Goal: Task Accomplishment & Management: Manage account settings

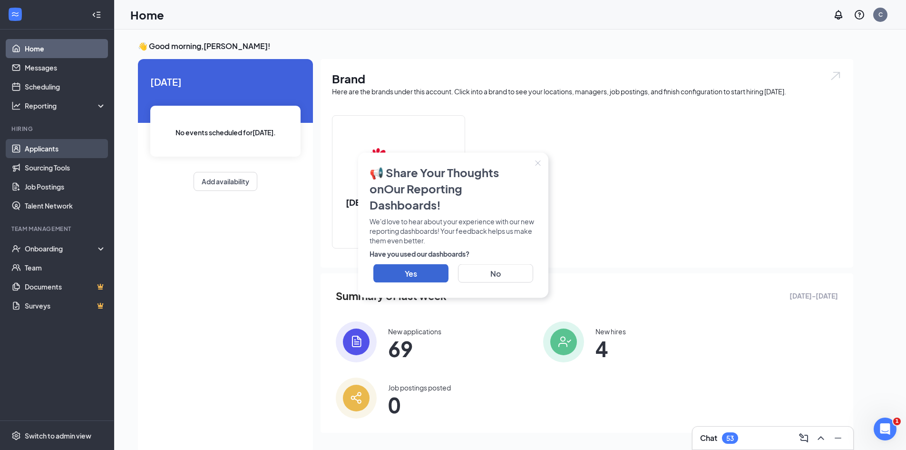
click at [63, 146] on link "Applicants" at bounding box center [65, 148] width 81 height 19
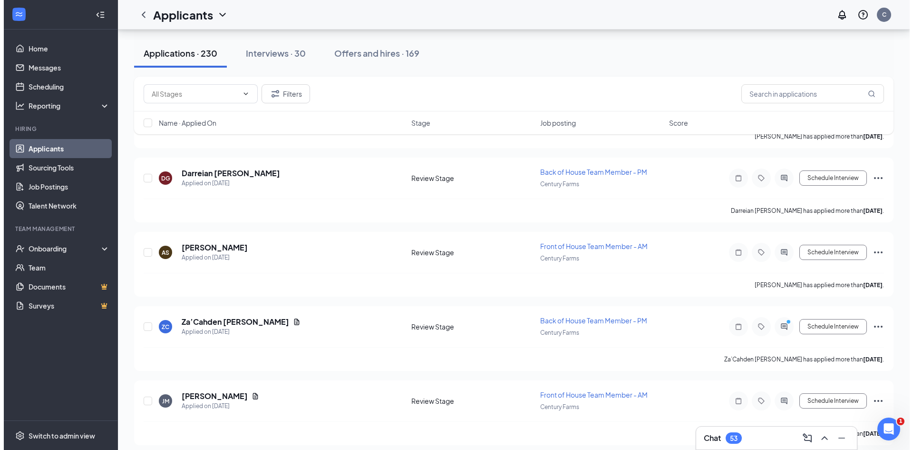
scroll to position [1617, 0]
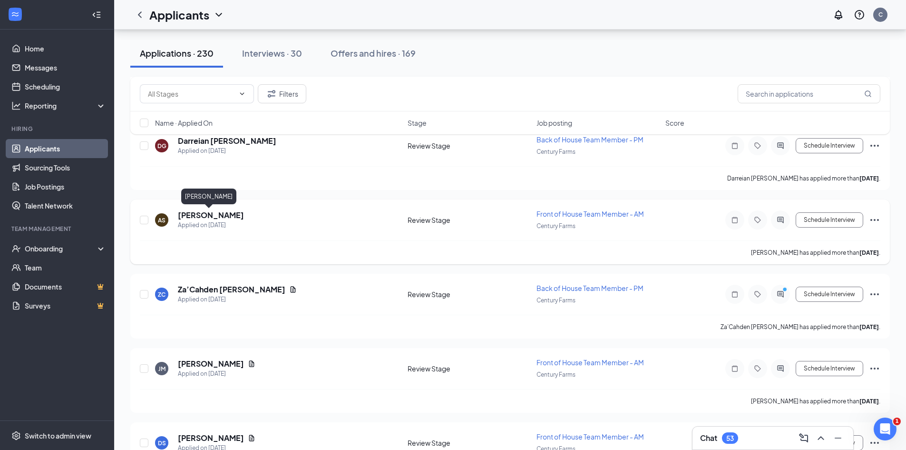
click at [213, 211] on h5 "[PERSON_NAME]" at bounding box center [211, 215] width 66 height 10
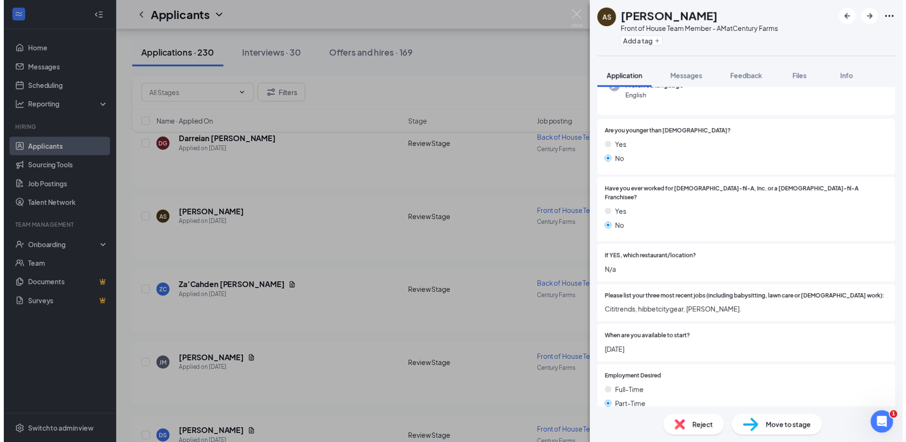
scroll to position [190, 0]
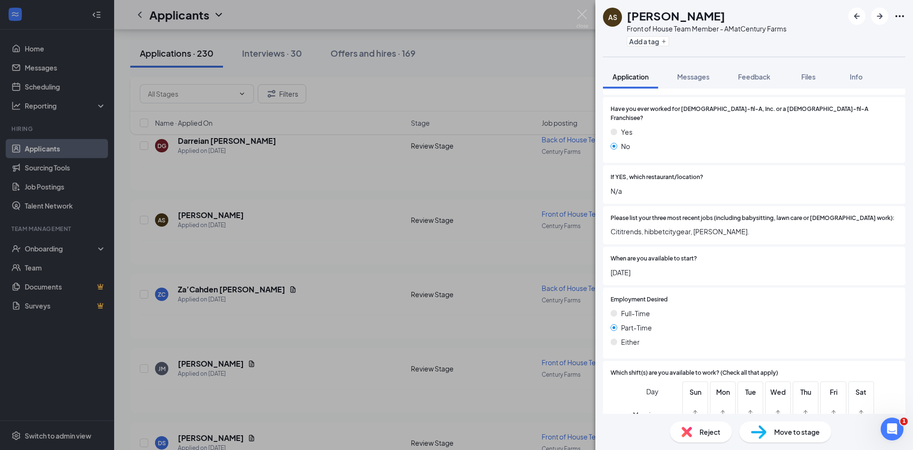
click at [791, 433] on span "Move to stage" at bounding box center [797, 431] width 46 height 10
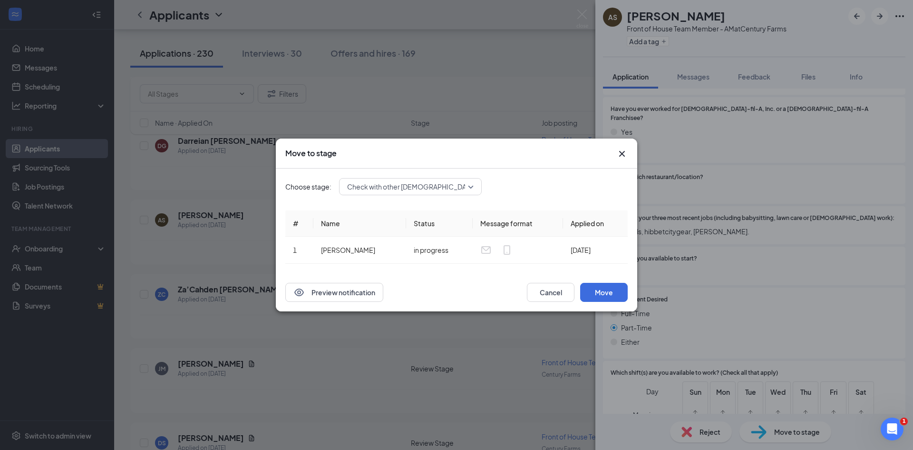
click at [399, 187] on span "Check with other [DEMOGRAPHIC_DATA]-fil-a (next stage)" at bounding box center [437, 186] width 181 height 14
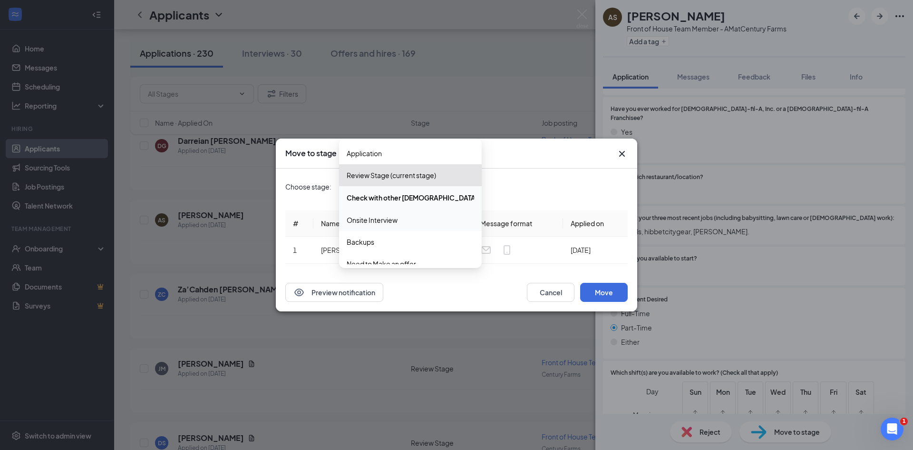
click at [398, 215] on span "Onsite Interview" at bounding box center [372, 220] width 51 height 10
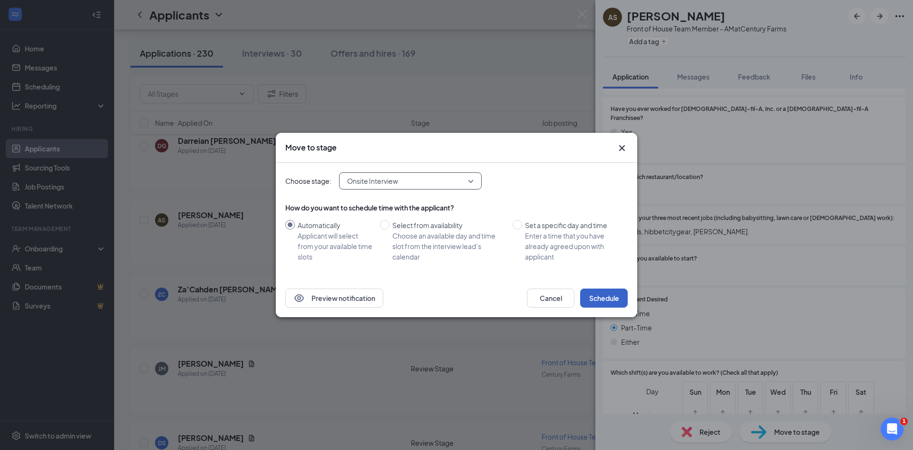
click at [619, 300] on button "Schedule" at bounding box center [604, 297] width 48 height 19
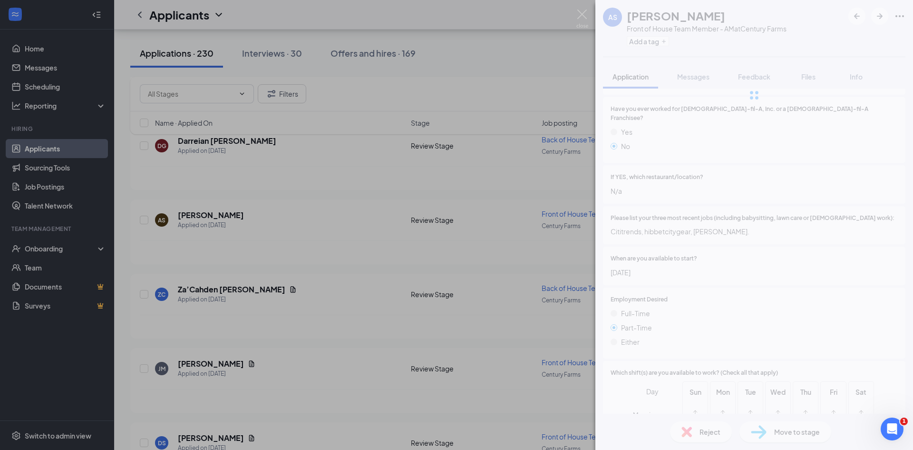
click at [504, 70] on div "AS [PERSON_NAME] Front of House Team Member - AM at [GEOGRAPHIC_DATA] Add a tag…" at bounding box center [456, 225] width 913 height 450
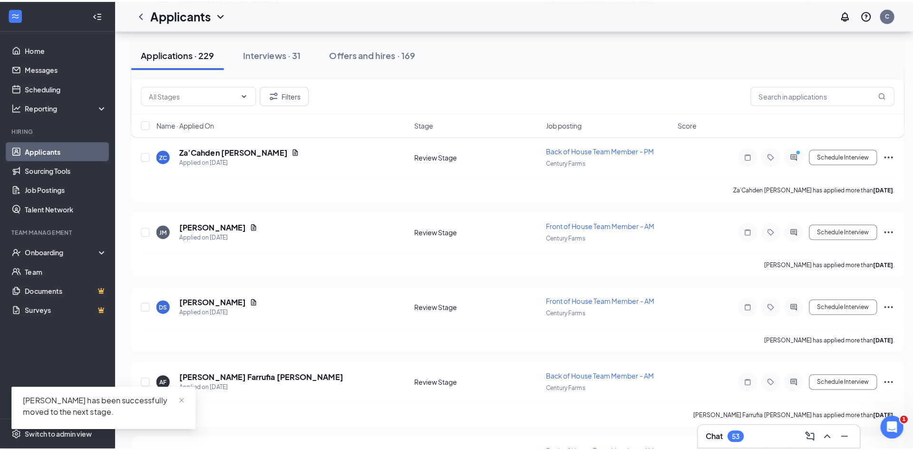
scroll to position [1760, 0]
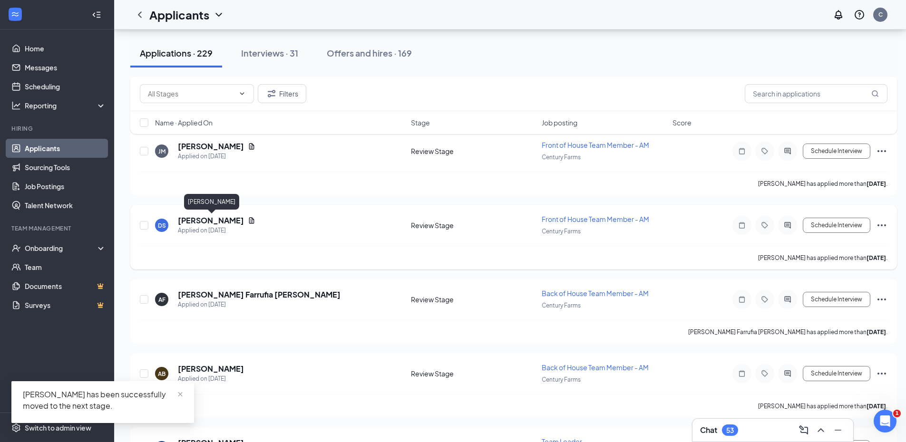
click at [234, 218] on h5 "[PERSON_NAME]" at bounding box center [211, 220] width 66 height 10
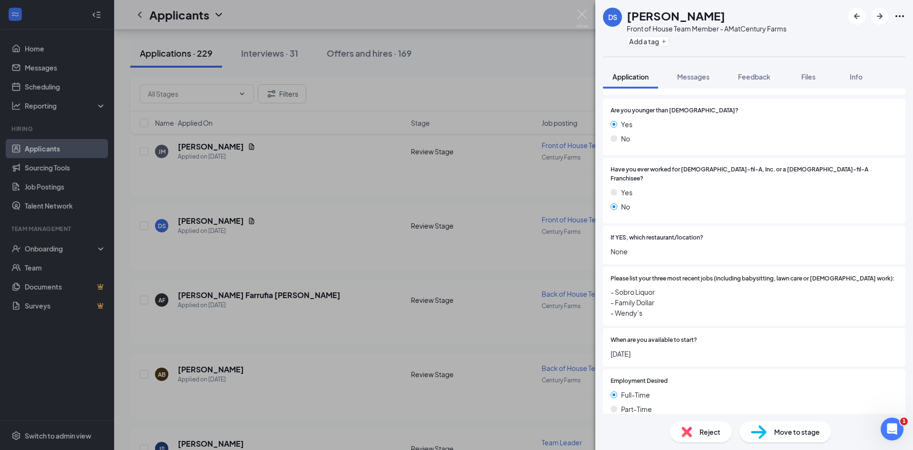
scroll to position [143, 0]
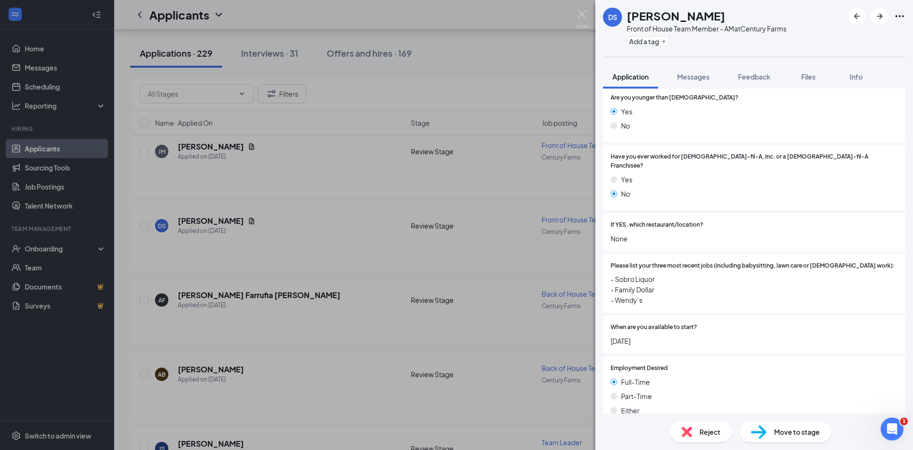
click at [531, 127] on div "[PERSON_NAME] [PERSON_NAME] Front of House Team Member - AM at [GEOGRAPHIC_DATA…" at bounding box center [456, 225] width 913 height 450
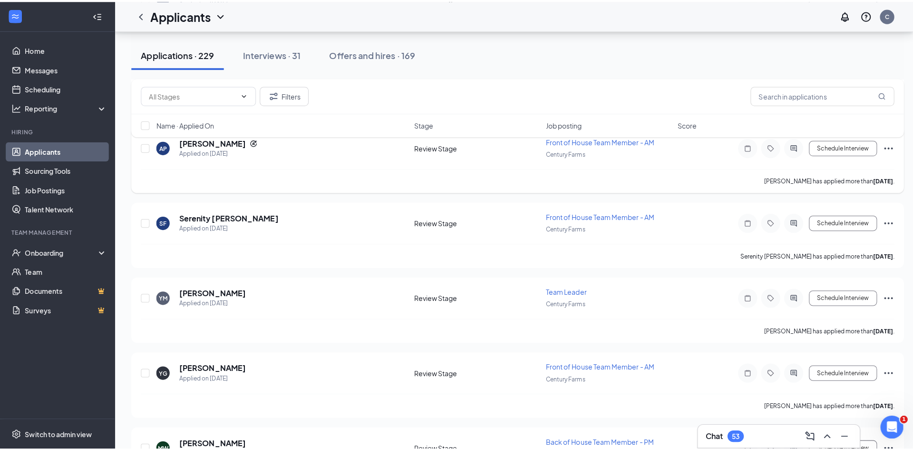
scroll to position [2854, 0]
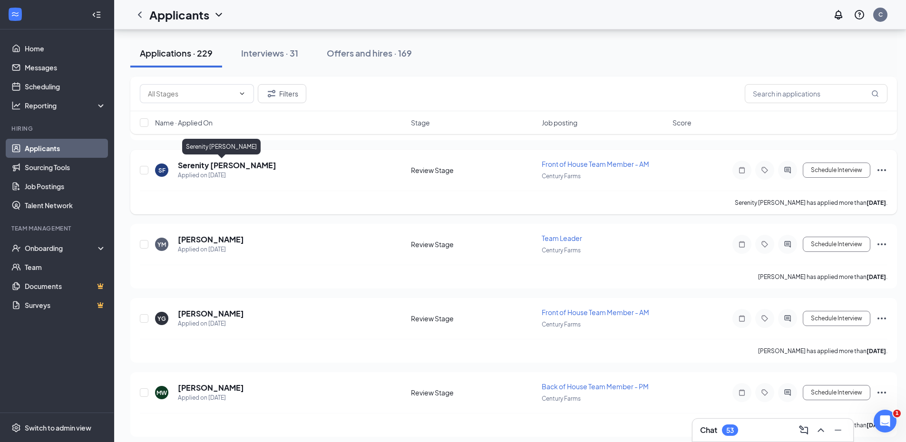
click at [207, 167] on h5 "Serenity [PERSON_NAME]" at bounding box center [227, 165] width 98 height 10
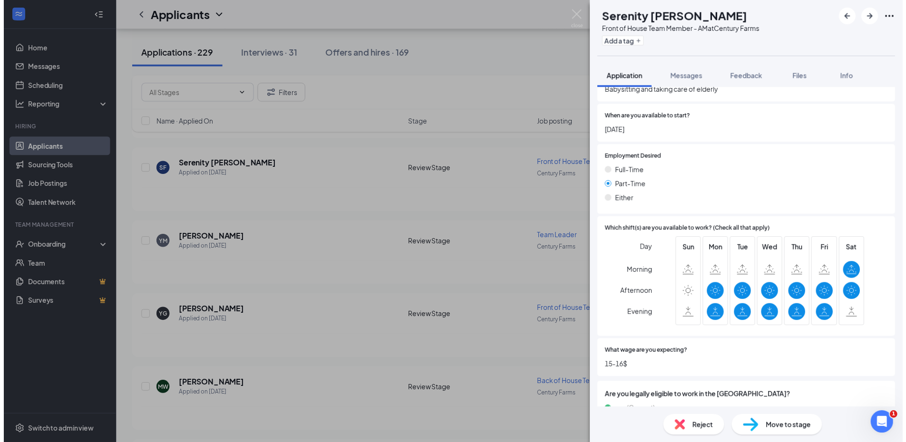
scroll to position [333, 0]
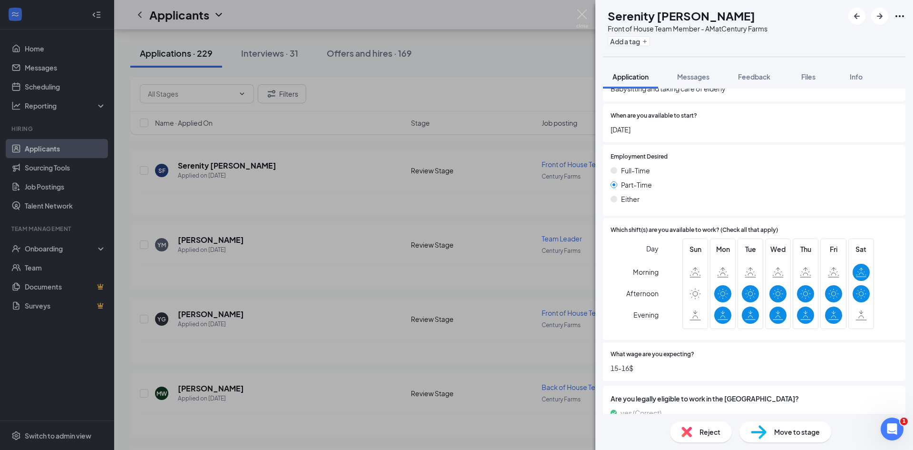
click at [553, 99] on div "SF Serenity [PERSON_NAME] Front of House Team Member - AM at [GEOGRAPHIC_DATA] …" at bounding box center [456, 225] width 913 height 450
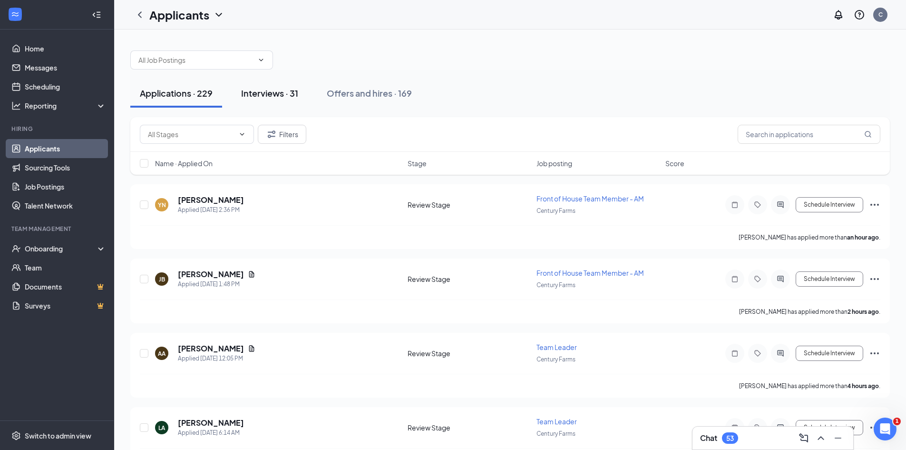
click at [247, 99] on button "Interviews · 31" at bounding box center [270, 93] width 76 height 29
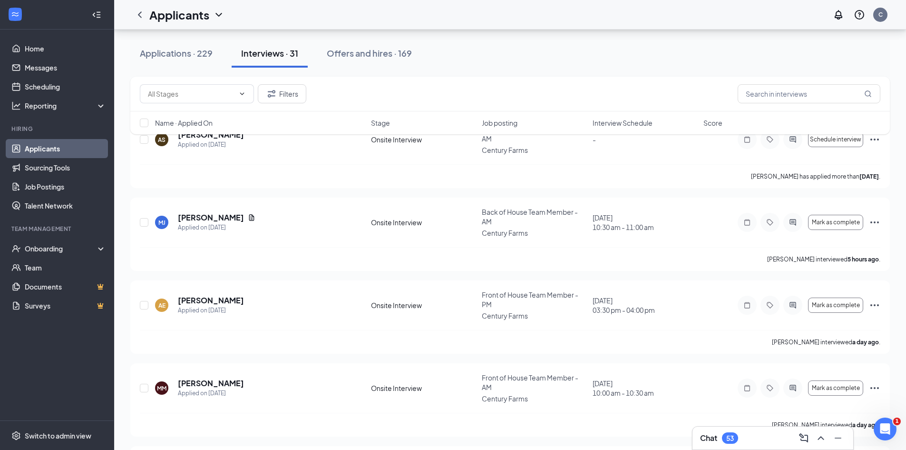
scroll to position [95, 0]
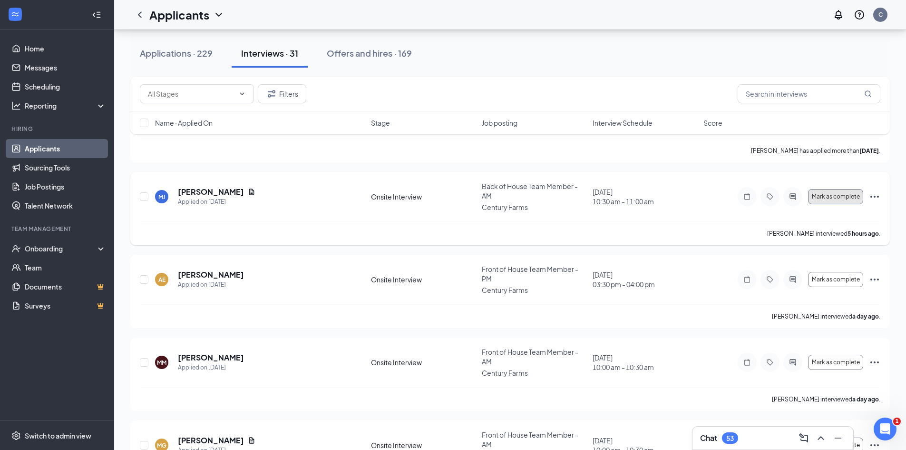
click at [832, 201] on button "Mark as complete" at bounding box center [835, 196] width 55 height 15
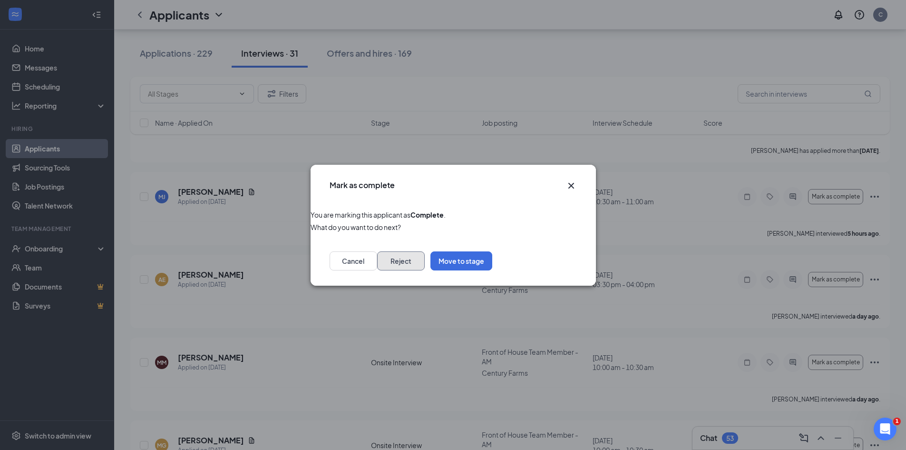
click at [425, 268] on button "Reject" at bounding box center [401, 260] width 48 height 19
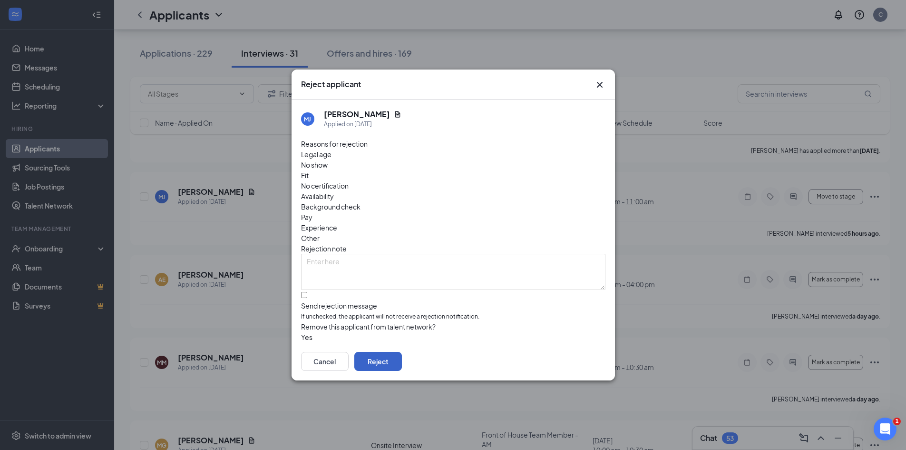
click at [402, 359] on button "Reject" at bounding box center [378, 361] width 48 height 19
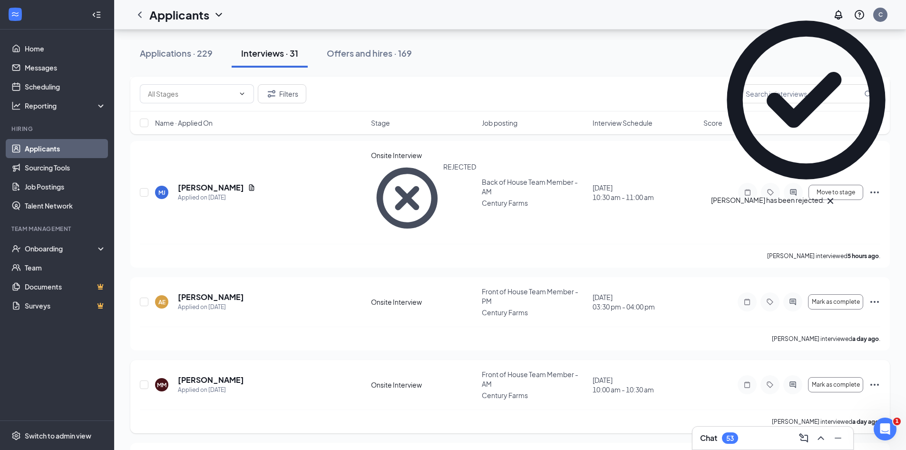
scroll to position [143, 0]
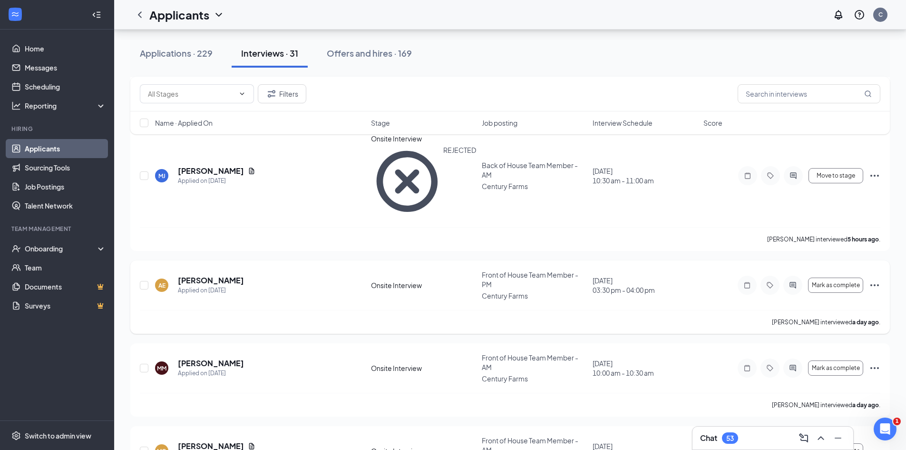
click at [875, 284] on icon "Ellipses" at bounding box center [875, 285] width 9 height 2
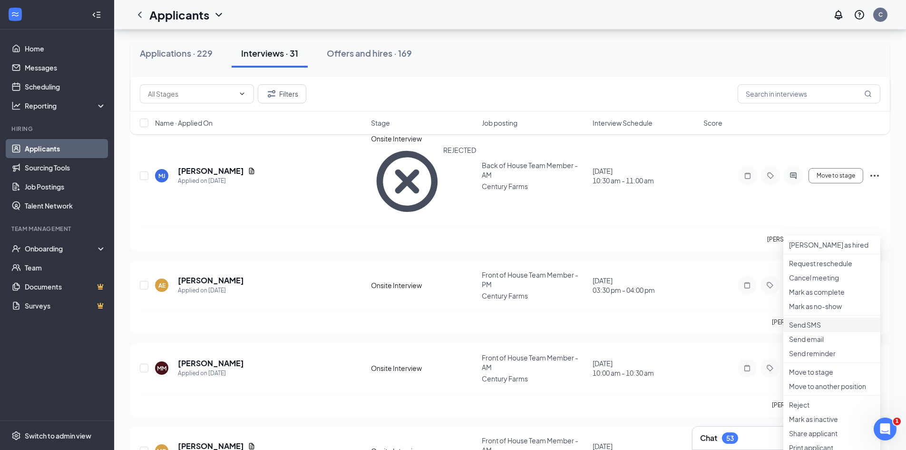
scroll to position [190, 0]
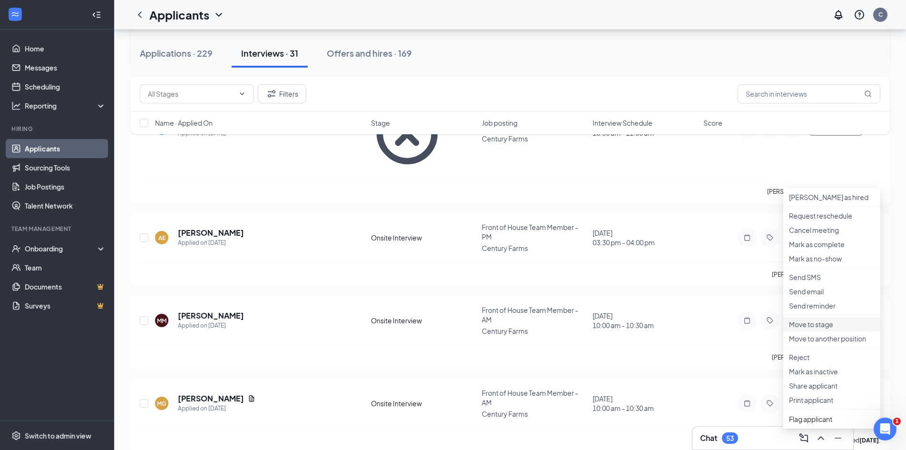
click at [824, 329] on p "Move to stage" at bounding box center [832, 324] width 86 height 10
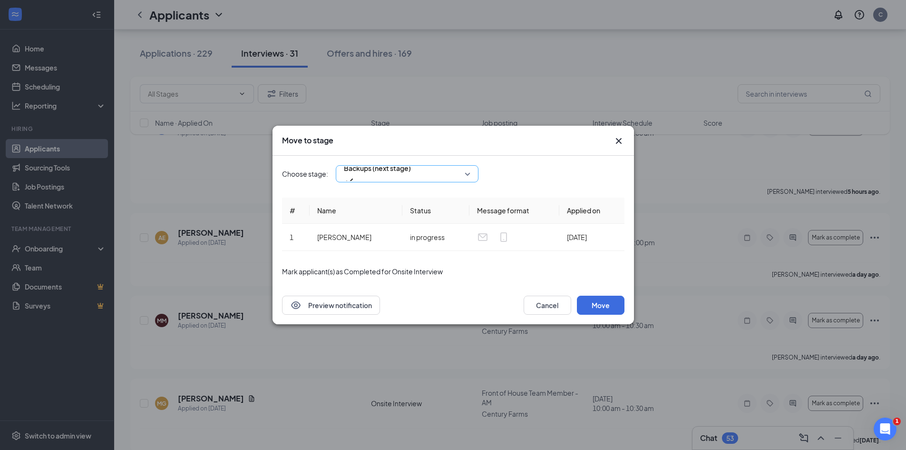
click at [400, 174] on span "Backups (next stage)" at bounding box center [377, 168] width 67 height 14
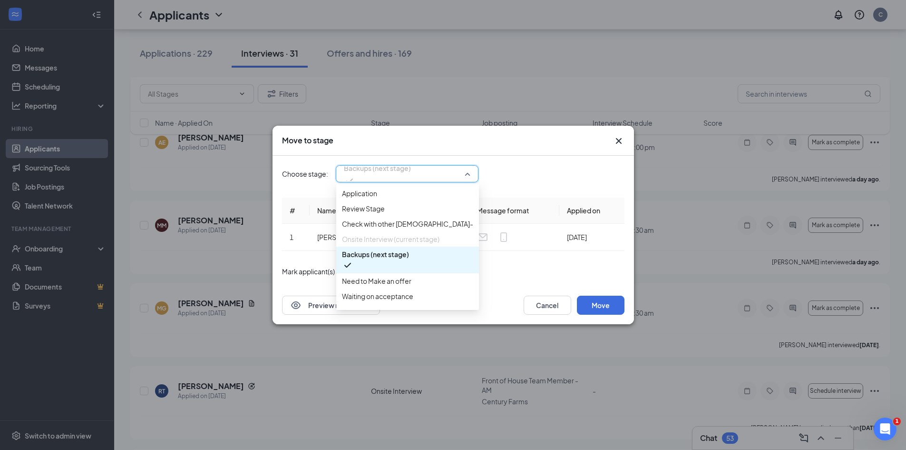
scroll to position [0, 0]
click at [582, 151] on div "Move to stage" at bounding box center [454, 141] width 362 height 30
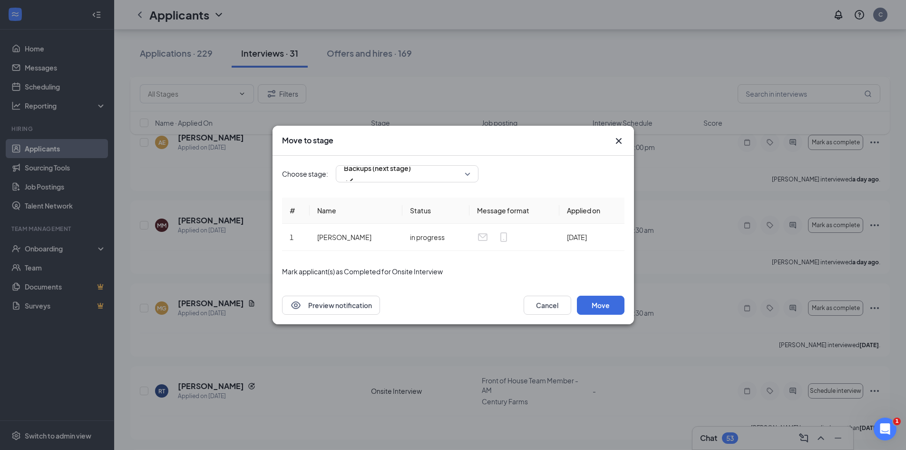
click at [617, 142] on icon "Cross" at bounding box center [619, 141] width 6 height 6
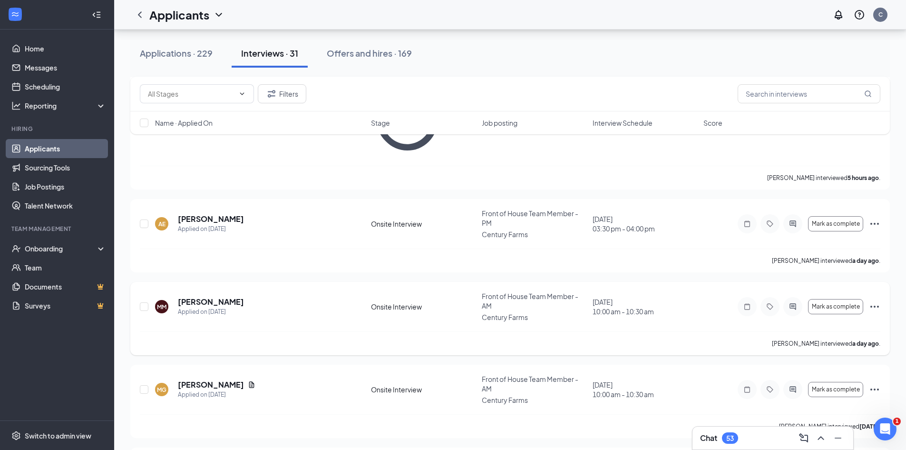
scroll to position [190, 0]
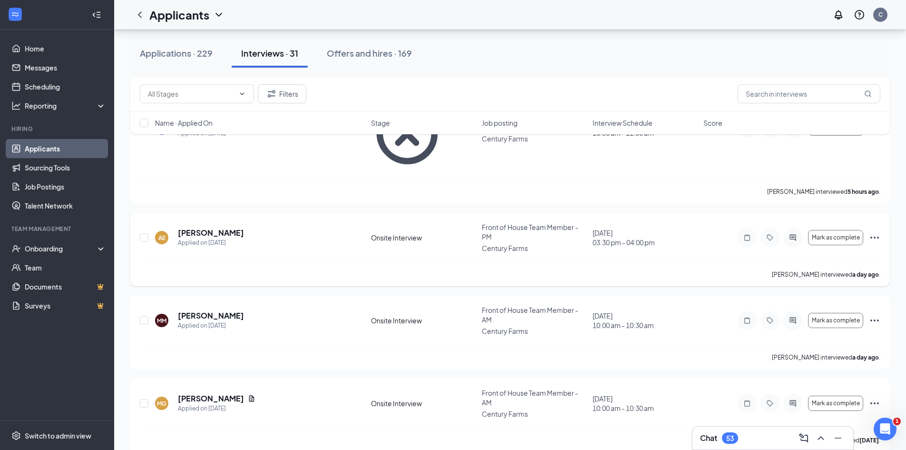
click at [880, 232] on icon "Ellipses" at bounding box center [874, 237] width 11 height 11
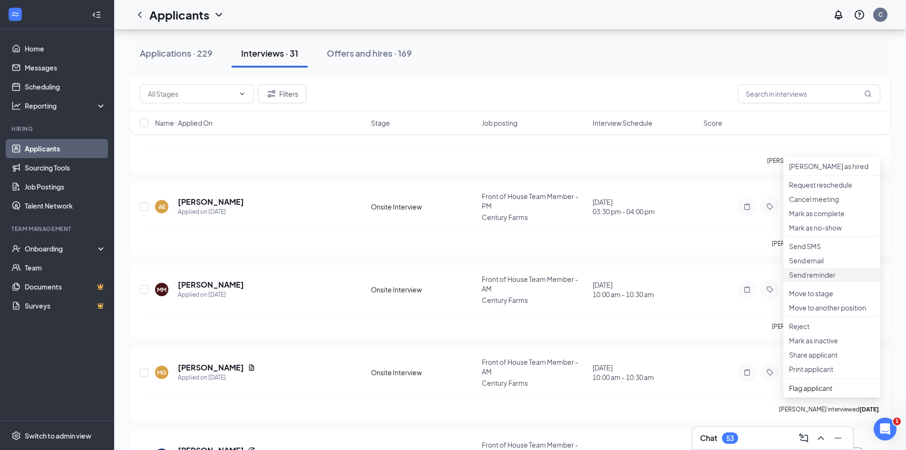
scroll to position [238, 0]
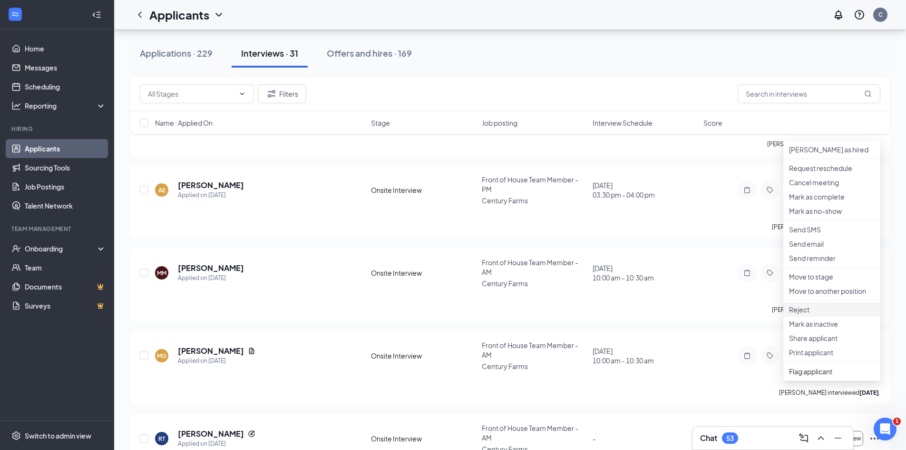
click at [810, 314] on p "Reject" at bounding box center [832, 309] width 86 height 10
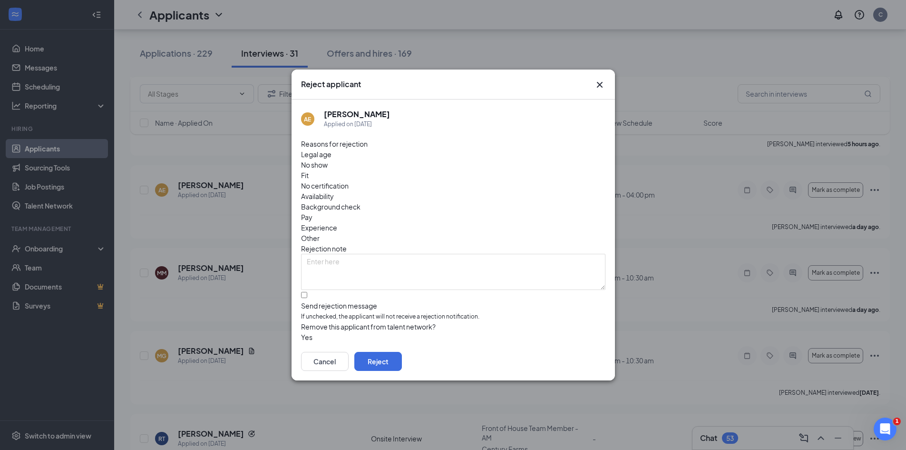
click at [300, 271] on div "[PERSON_NAME] Elnehrawy Applied on [DATE] Reasons for rejection Legal age No sh…" at bounding box center [453, 220] width 323 height 243
click at [307, 292] on input "Send rejection message If unchecked, the applicant will not receive a rejection…" at bounding box center [304, 295] width 6 height 6
checkbox input "true"
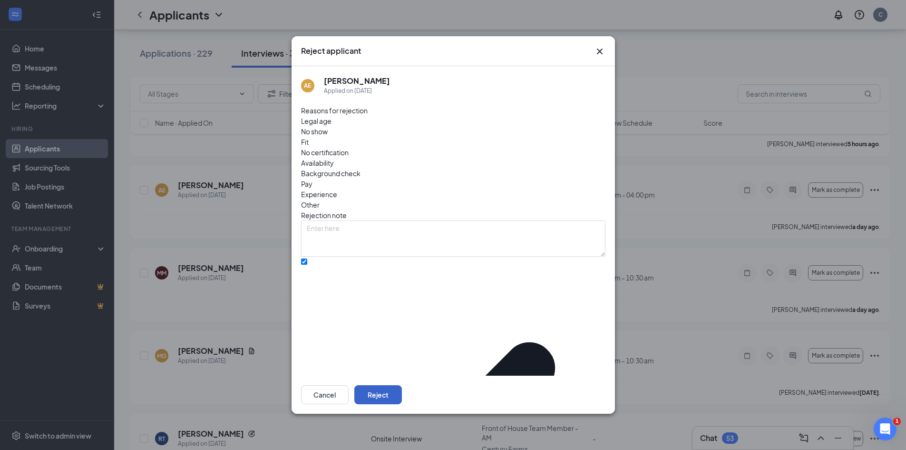
click at [402, 385] on button "Reject" at bounding box center [378, 394] width 48 height 19
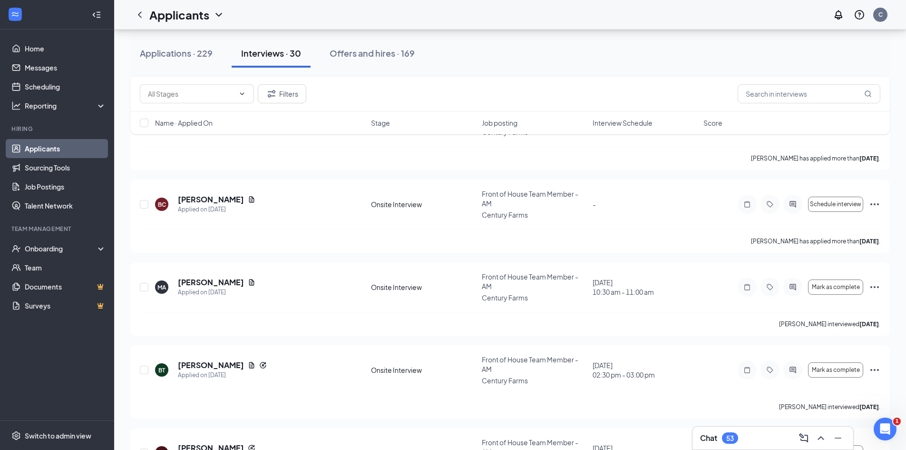
scroll to position [476, 0]
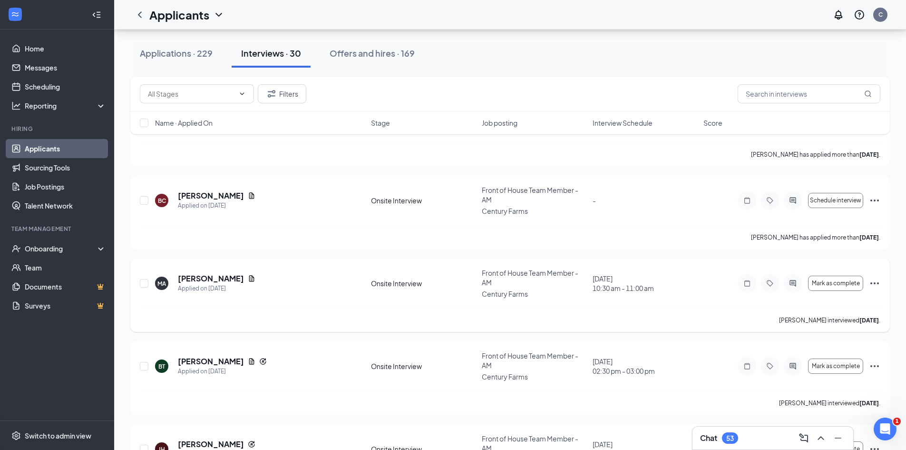
click at [873, 277] on icon "Ellipses" at bounding box center [874, 282] width 11 height 11
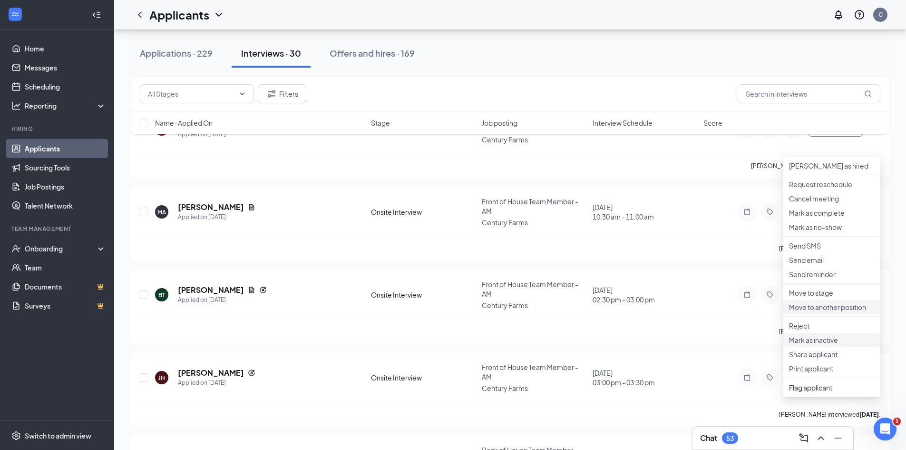
scroll to position [523, 0]
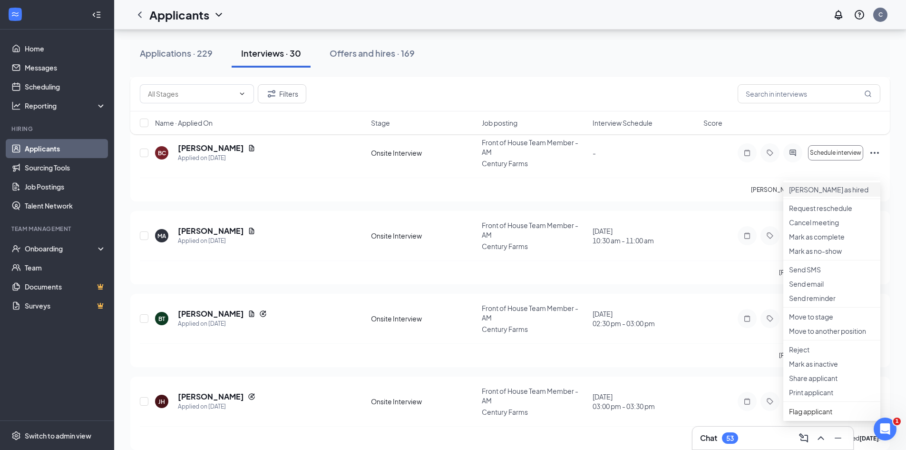
click at [806, 194] on p "[PERSON_NAME] as hired" at bounding box center [832, 190] width 86 height 10
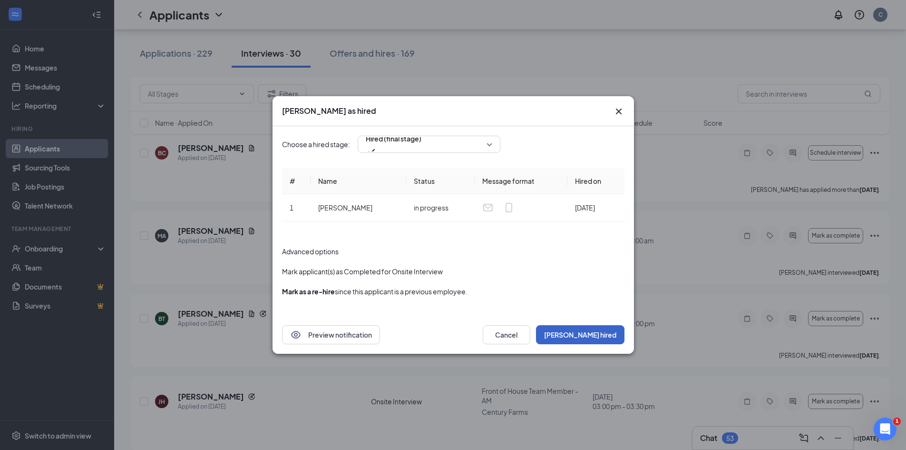
click at [598, 336] on button "[PERSON_NAME] hired" at bounding box center [580, 334] width 88 height 19
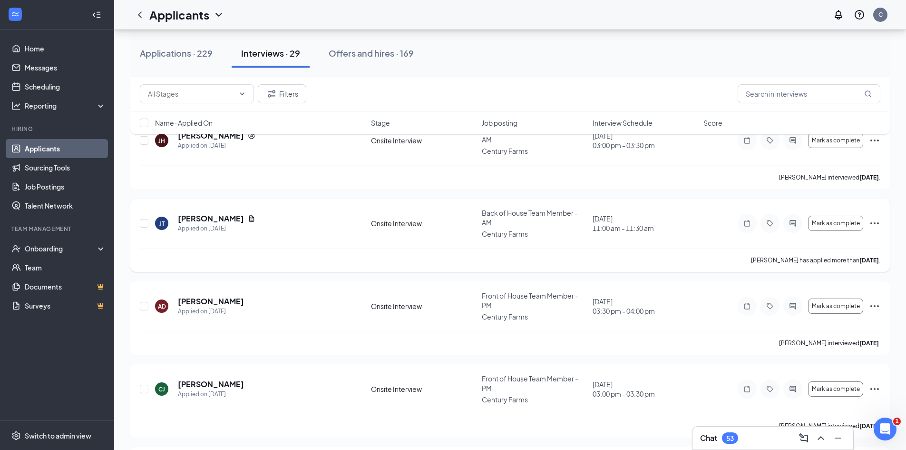
scroll to position [571, 0]
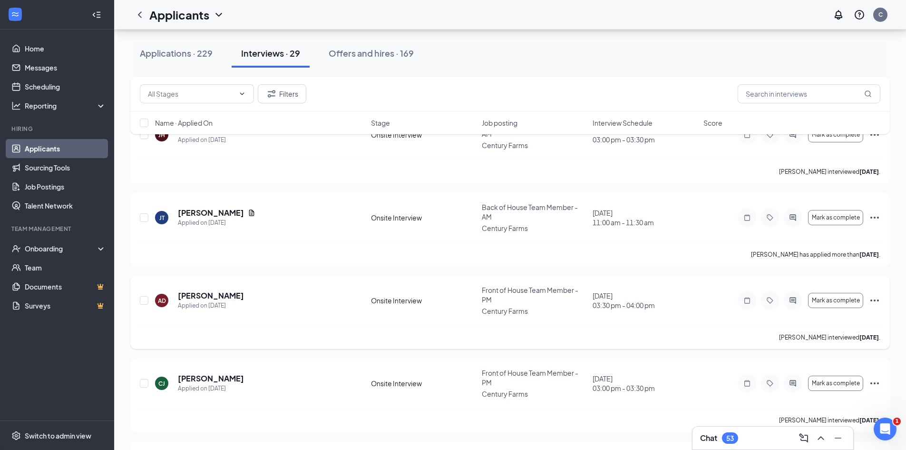
click at [872, 299] on icon "Ellipses" at bounding box center [875, 300] width 9 height 2
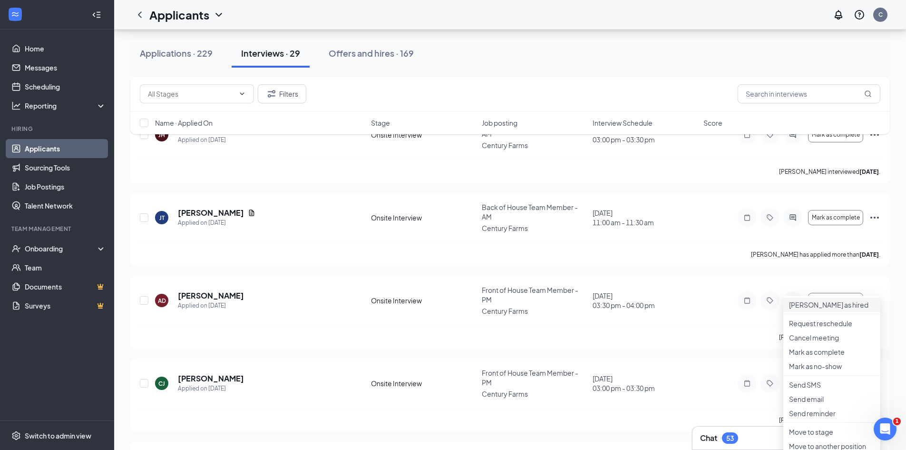
click at [818, 309] on p "[PERSON_NAME] as hired" at bounding box center [832, 305] width 86 height 10
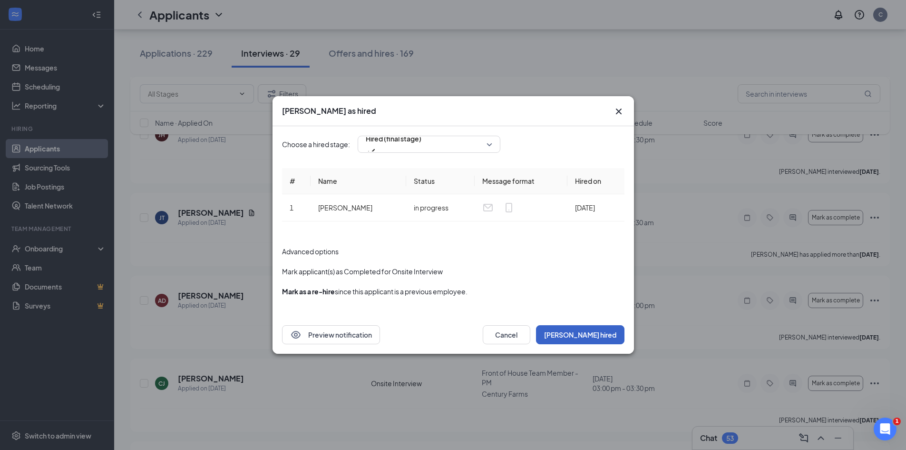
click at [605, 332] on button "[PERSON_NAME] hired" at bounding box center [580, 334] width 88 height 19
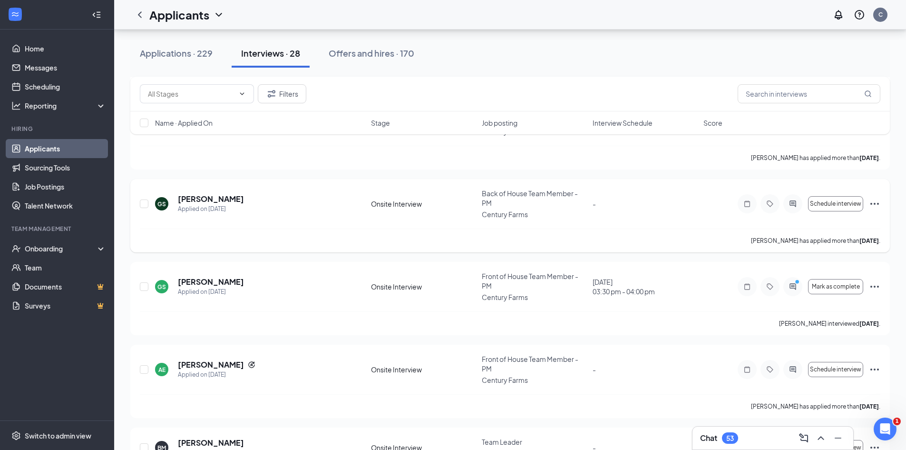
scroll to position [999, 0]
click at [873, 280] on icon "Ellipses" at bounding box center [874, 285] width 11 height 11
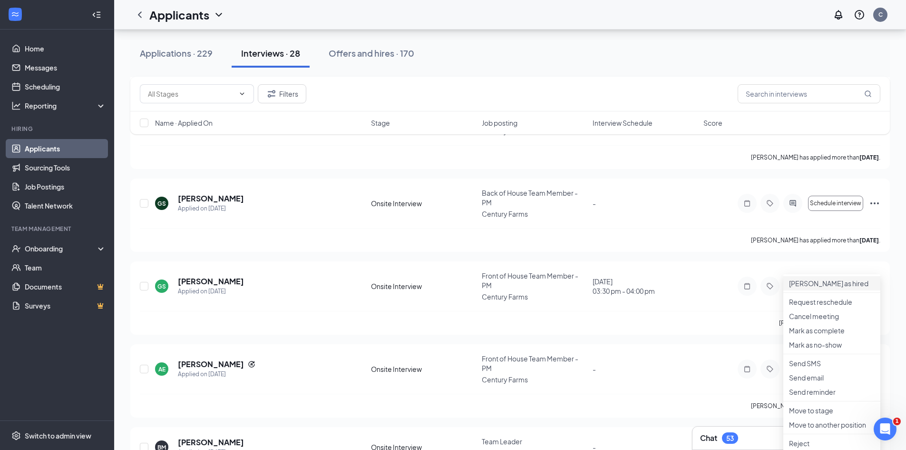
click at [822, 283] on p "[PERSON_NAME] as hired" at bounding box center [832, 283] width 86 height 10
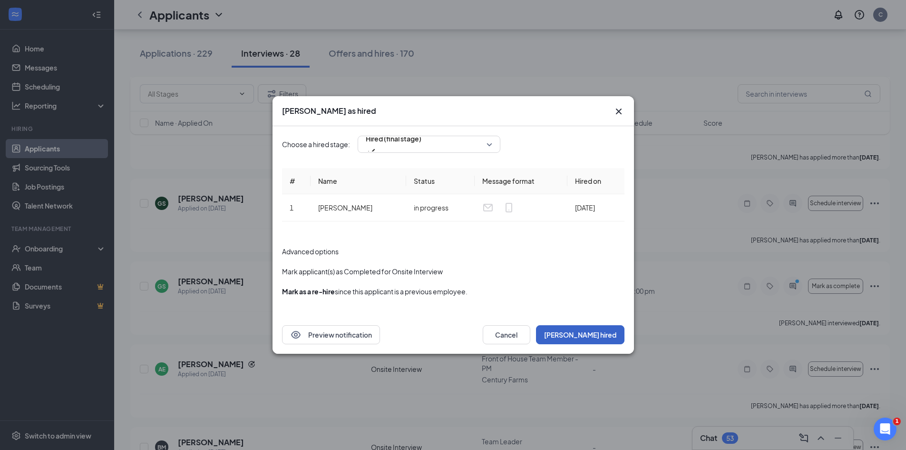
click at [602, 335] on button "[PERSON_NAME] hired" at bounding box center [580, 334] width 88 height 19
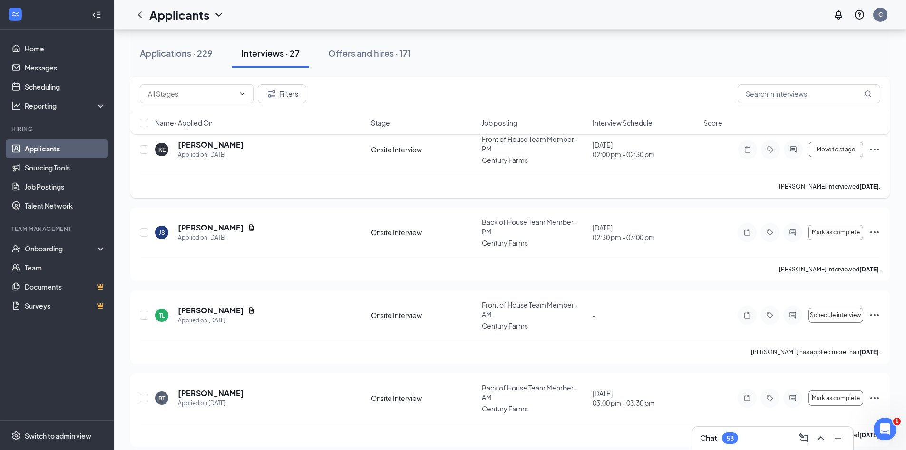
scroll to position [1605, 0]
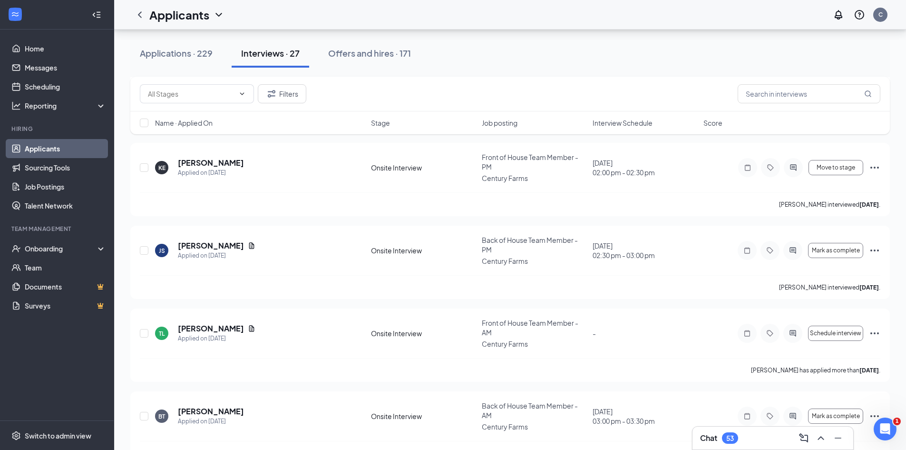
click at [622, 123] on span "Interview Schedule" at bounding box center [623, 123] width 60 height 10
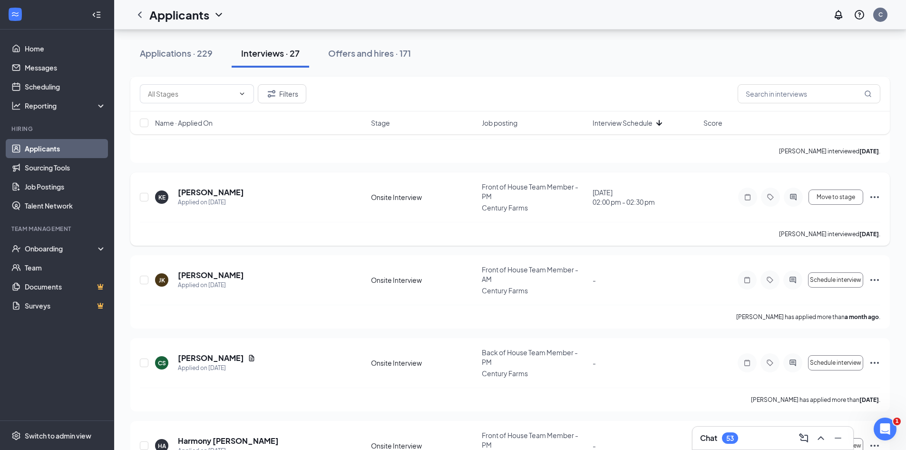
scroll to position [856, 0]
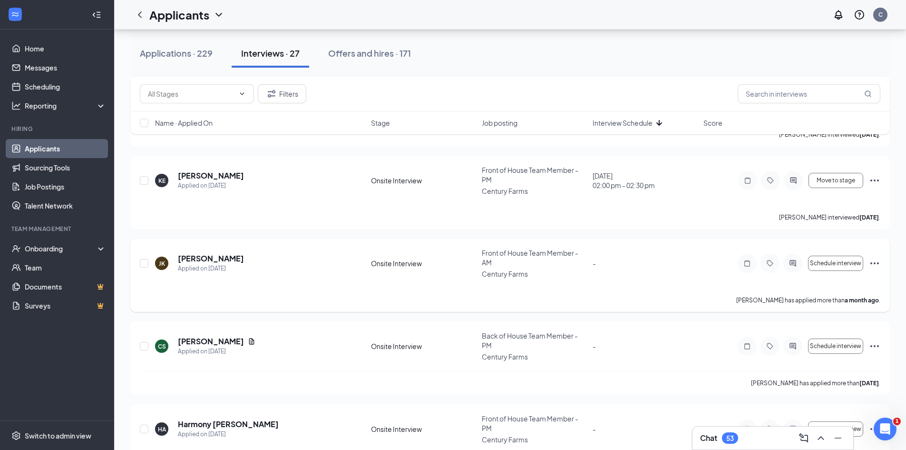
click at [872, 257] on icon "Ellipses" at bounding box center [874, 262] width 11 height 11
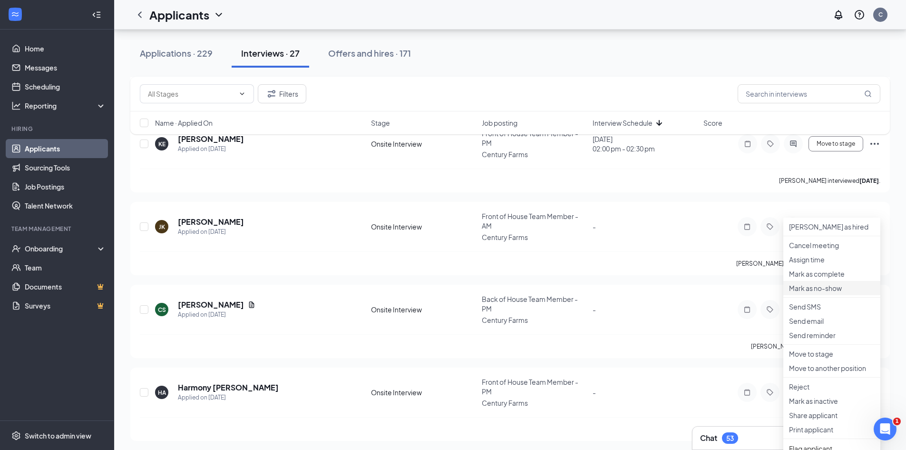
scroll to position [904, 0]
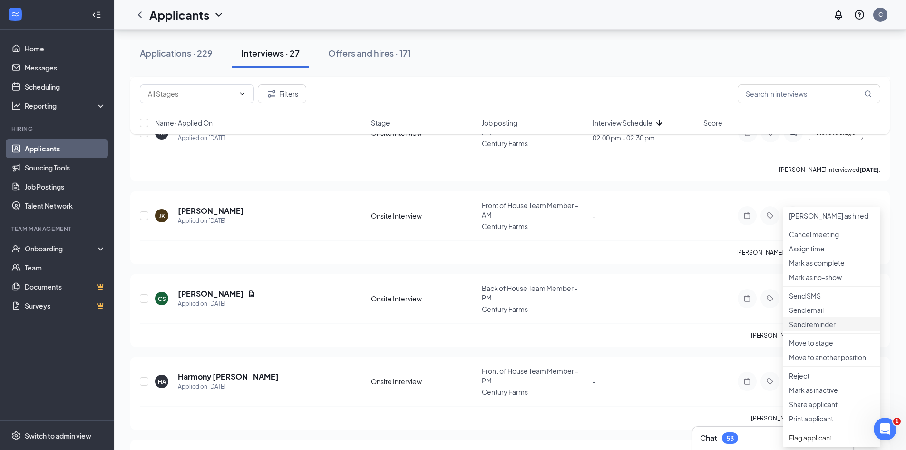
click at [820, 329] on p "Send reminder" at bounding box center [832, 324] width 86 height 10
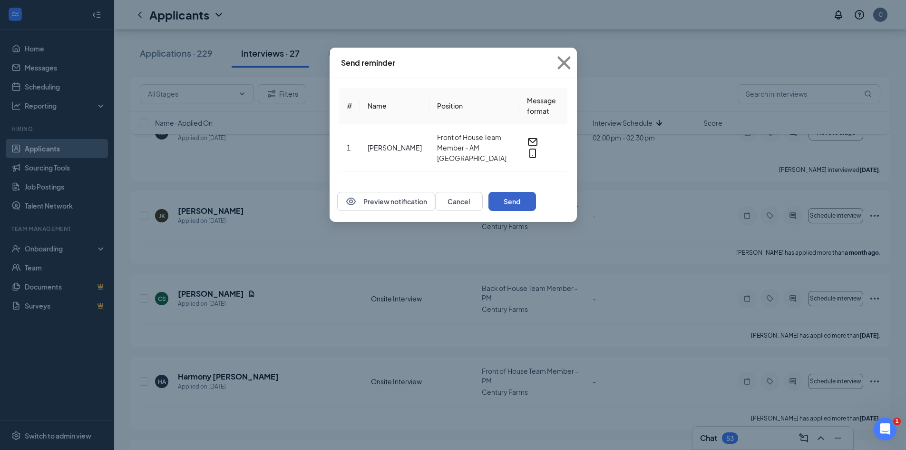
click at [536, 211] on button "Send" at bounding box center [513, 201] width 48 height 19
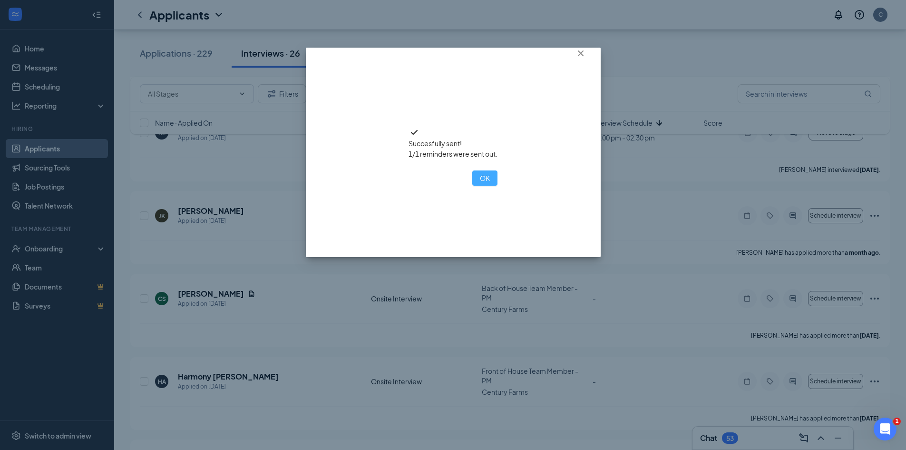
click at [472, 186] on button "OK" at bounding box center [484, 177] width 25 height 15
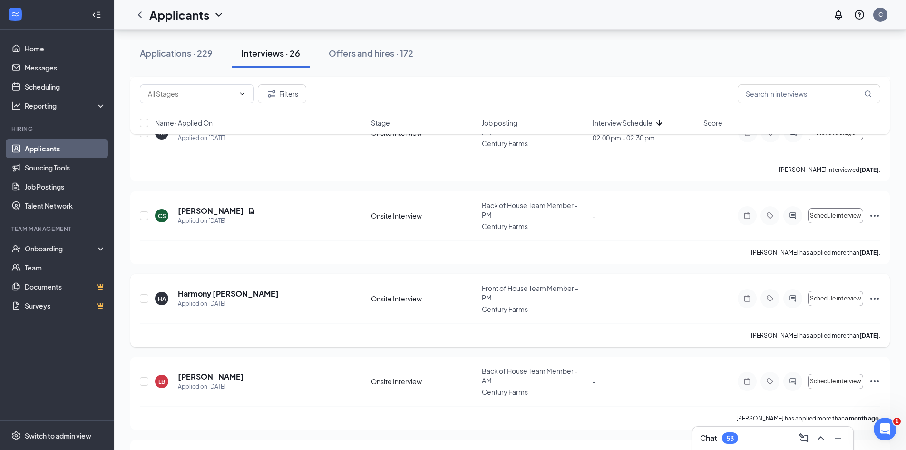
click at [876, 293] on icon "Ellipses" at bounding box center [874, 298] width 11 height 11
click at [817, 396] on p "Send reminder" at bounding box center [832, 391] width 86 height 10
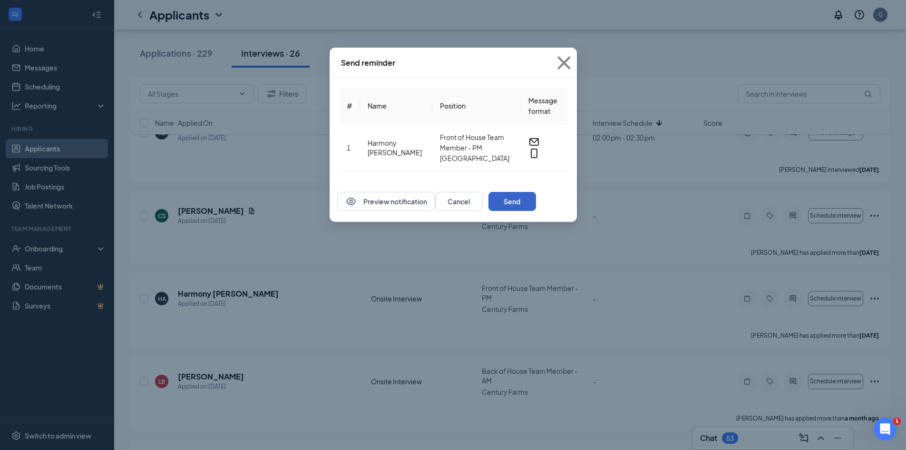
click at [536, 208] on button "Send" at bounding box center [513, 201] width 48 height 19
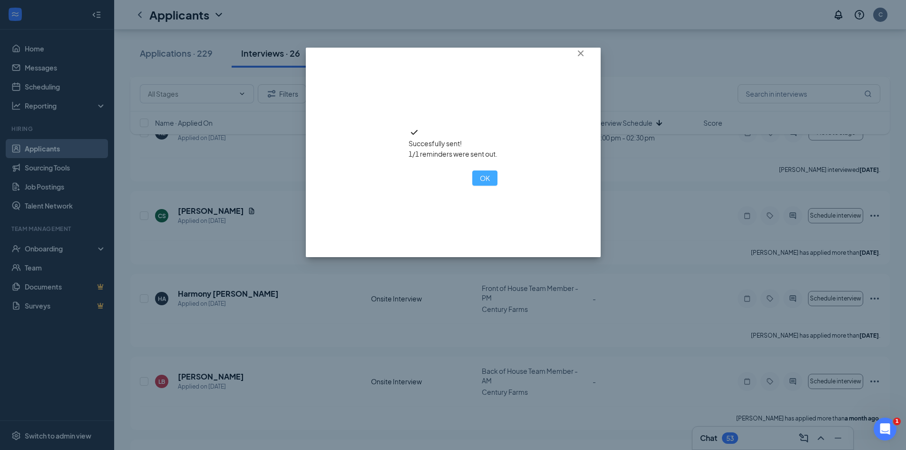
click at [472, 186] on button "OK" at bounding box center [484, 177] width 25 height 15
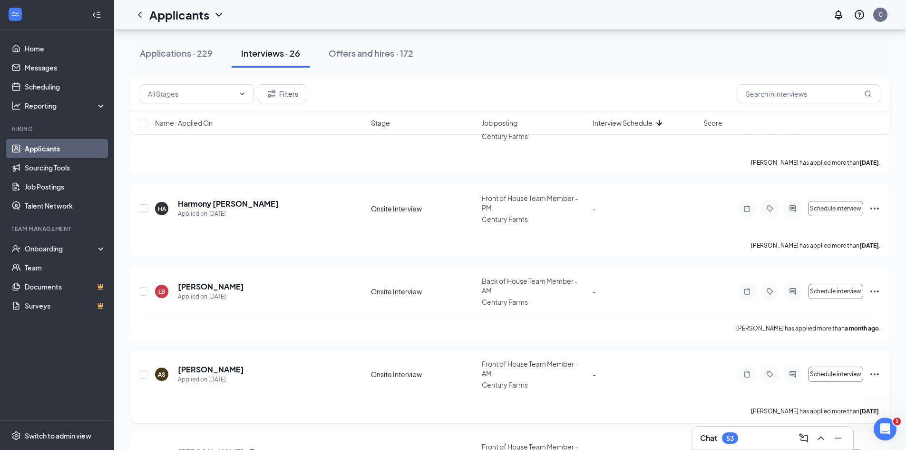
scroll to position [999, 0]
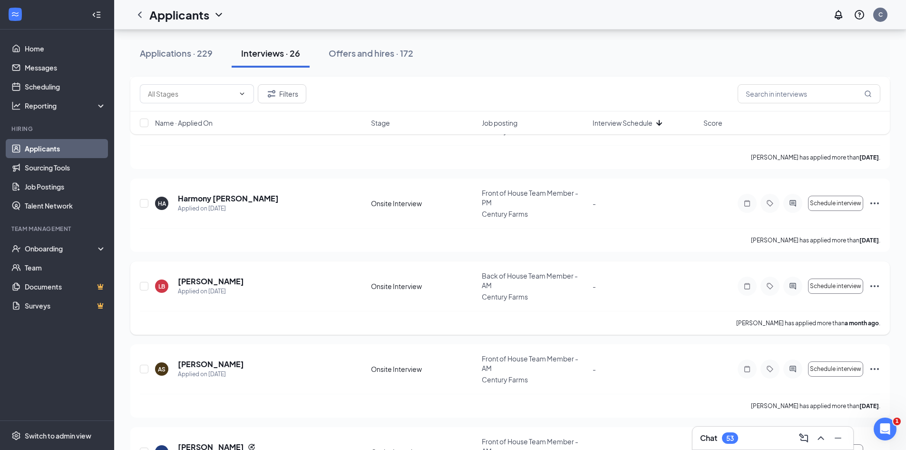
click at [874, 280] on icon "Ellipses" at bounding box center [874, 285] width 11 height 11
click at [813, 382] on p "Send reminder" at bounding box center [832, 377] width 86 height 10
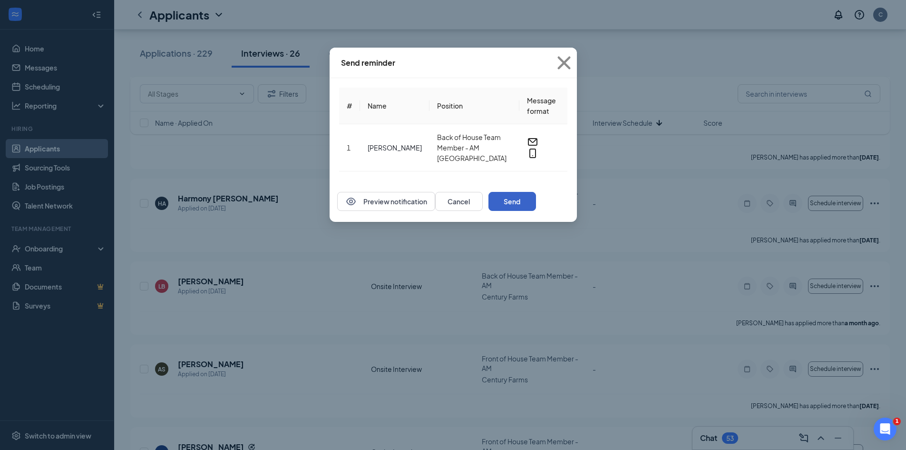
click at [536, 206] on button "Send" at bounding box center [513, 201] width 48 height 19
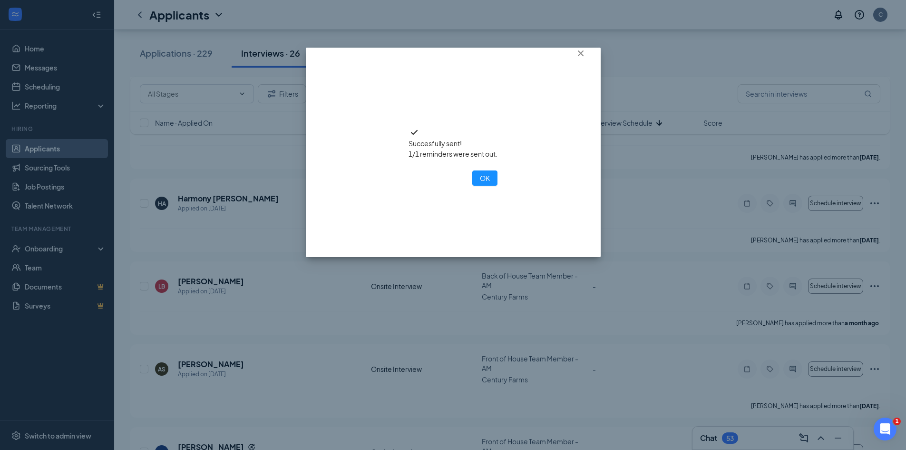
click at [643, 59] on div "Succesfully sent! 1/1 reminders were sent out. OK" at bounding box center [453, 225] width 906 height 450
click at [582, 56] on icon "Cross" at bounding box center [581, 53] width 6 height 6
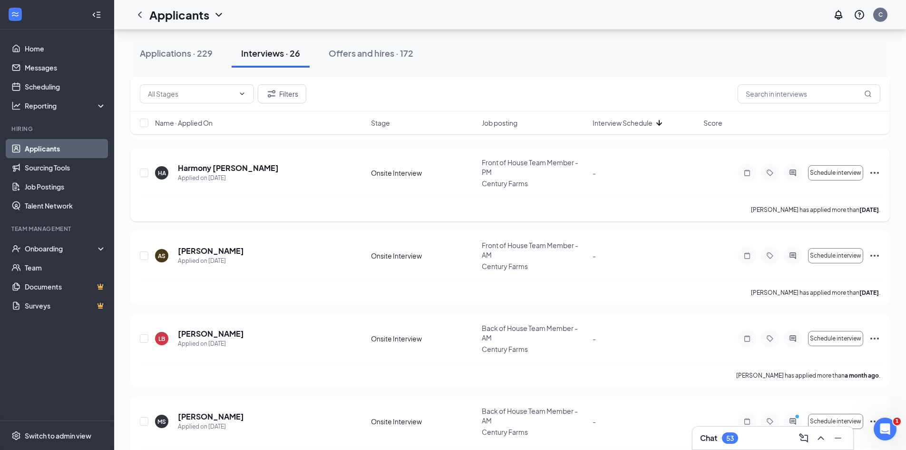
scroll to position [1047, 0]
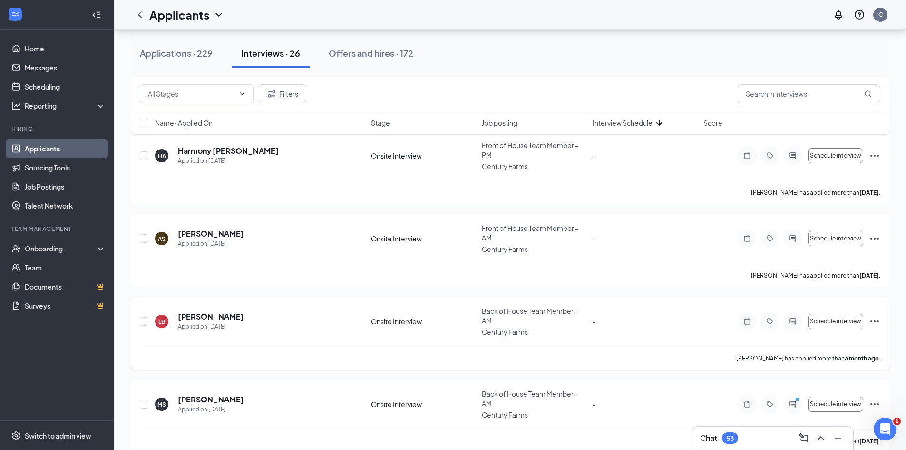
click at [870, 315] on icon "Ellipses" at bounding box center [874, 320] width 11 height 11
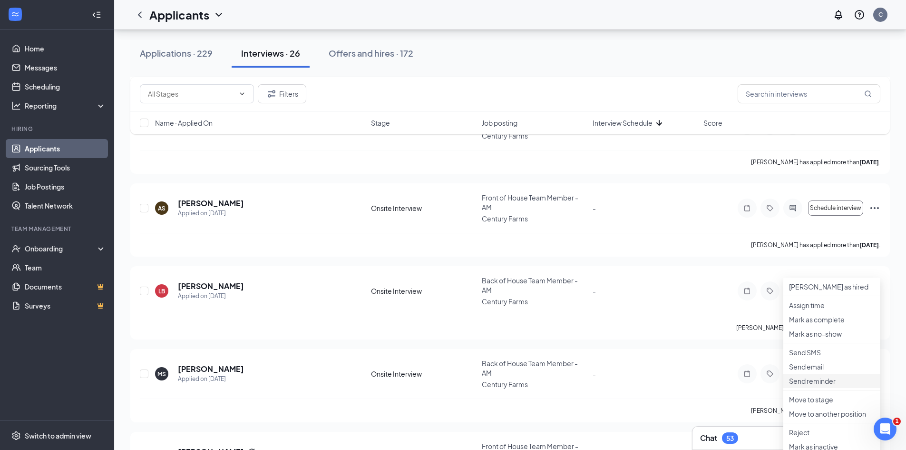
scroll to position [1094, 0]
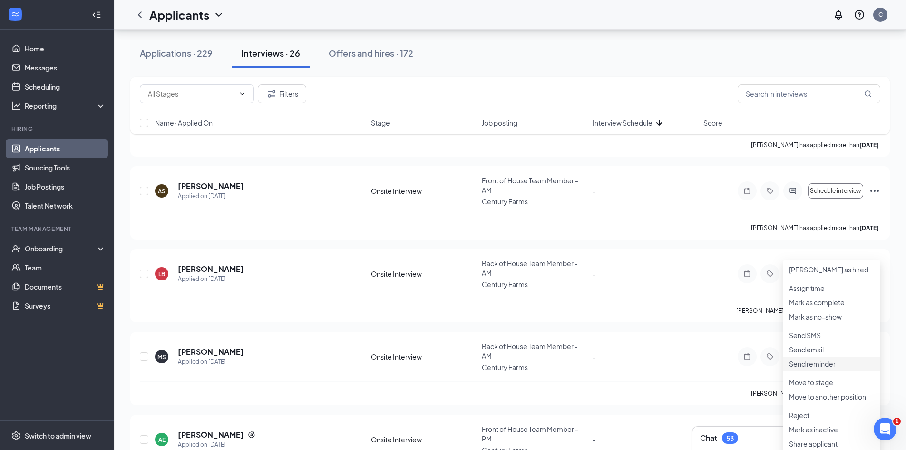
click at [815, 368] on p "Send reminder" at bounding box center [832, 364] width 86 height 10
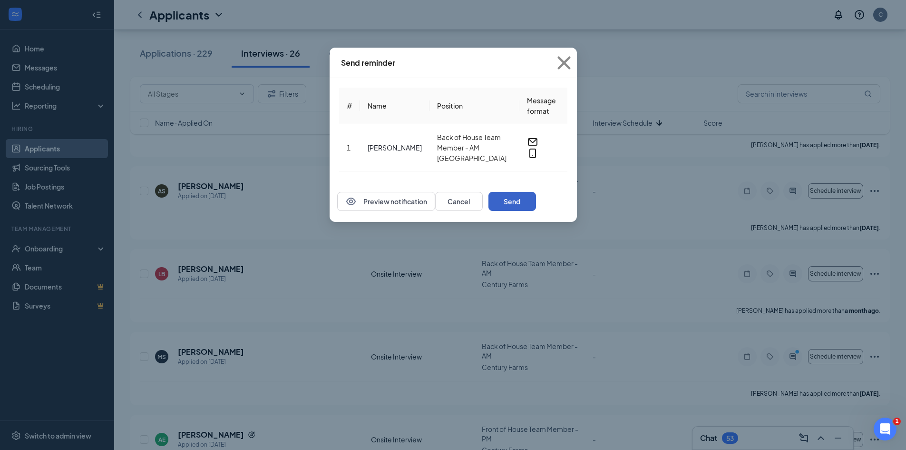
click at [536, 202] on button "Send" at bounding box center [513, 201] width 48 height 19
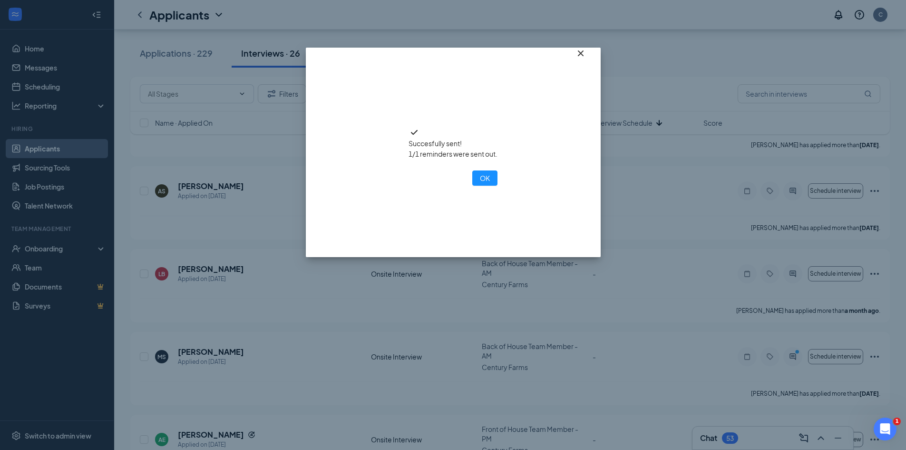
click at [579, 59] on icon "Cross" at bounding box center [580, 53] width 11 height 11
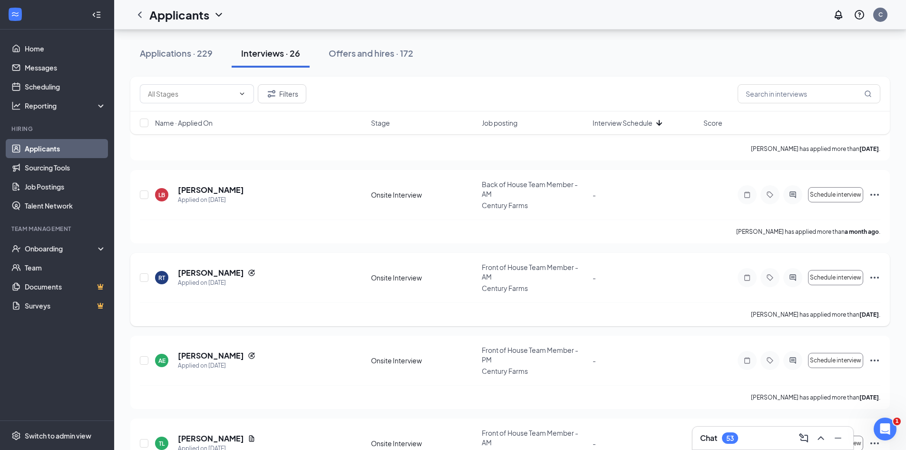
scroll to position [1189, 0]
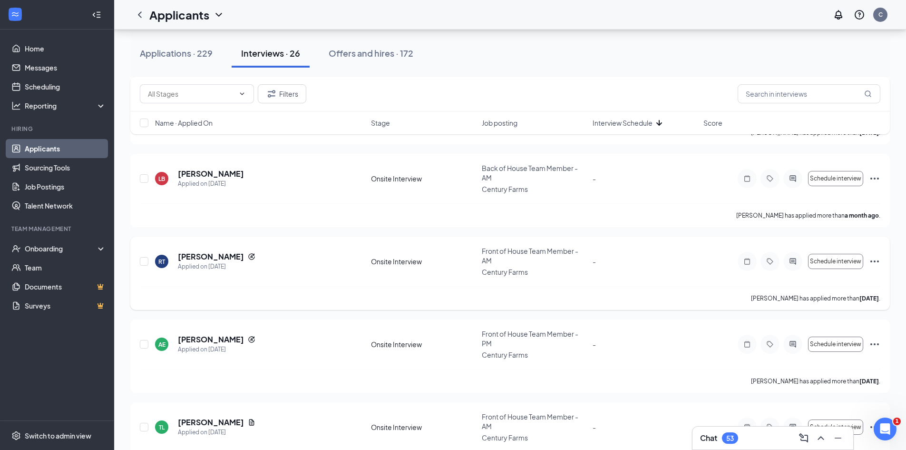
click at [874, 255] on icon "Ellipses" at bounding box center [874, 260] width 11 height 11
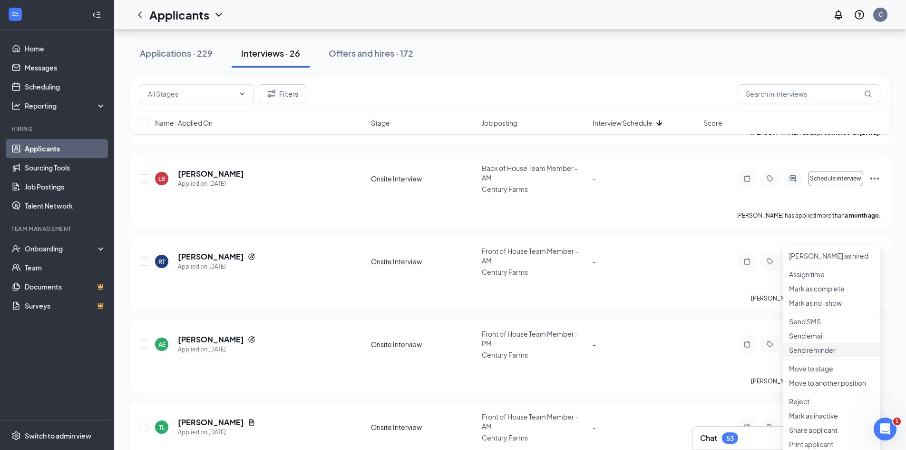
click at [823, 354] on p "Send reminder" at bounding box center [832, 350] width 86 height 10
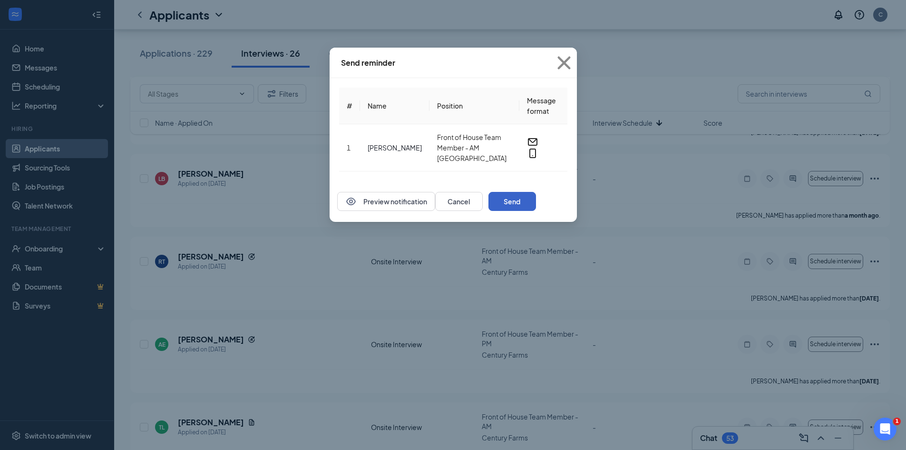
click at [536, 210] on button "Send" at bounding box center [513, 201] width 48 height 19
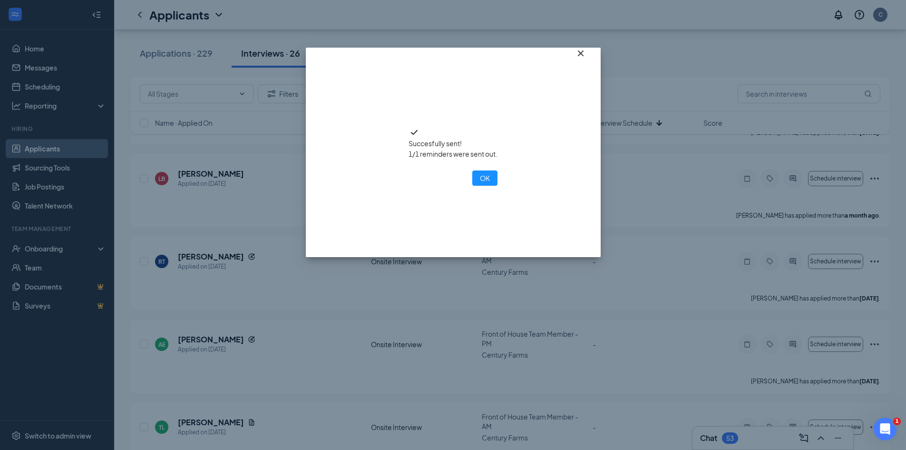
click at [581, 59] on icon "Cross" at bounding box center [580, 53] width 11 height 11
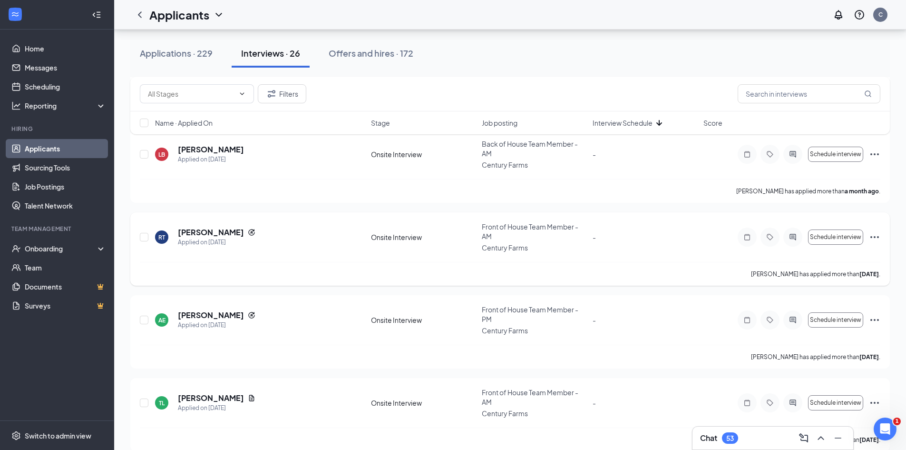
scroll to position [1237, 0]
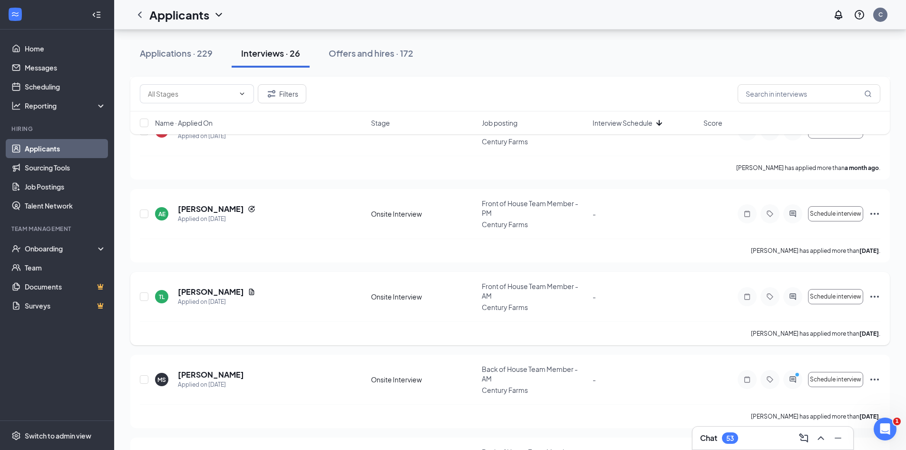
click at [872, 291] on icon "Ellipses" at bounding box center [874, 296] width 11 height 11
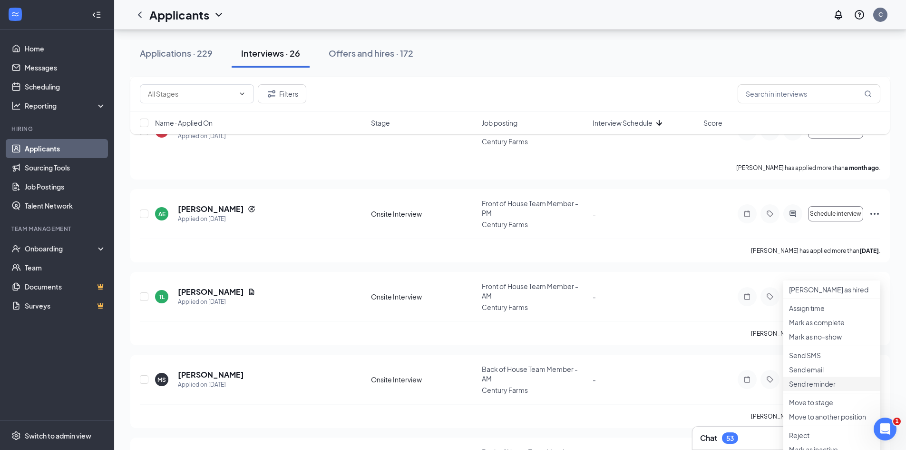
click at [809, 388] on p "Send reminder" at bounding box center [832, 384] width 86 height 10
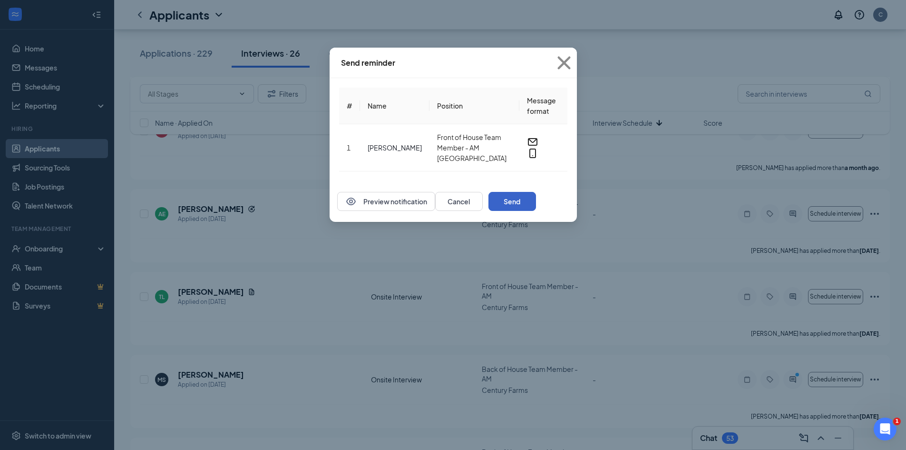
click at [536, 206] on button "Send" at bounding box center [513, 201] width 48 height 19
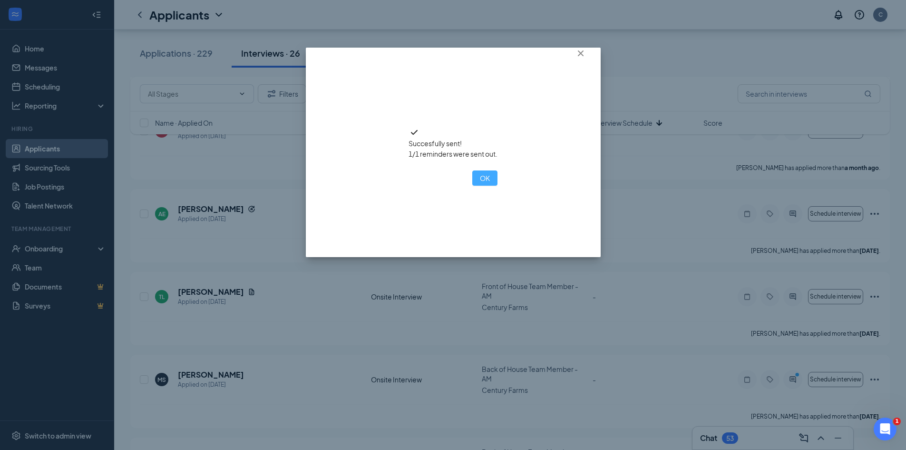
click at [472, 186] on button "OK" at bounding box center [484, 177] width 25 height 15
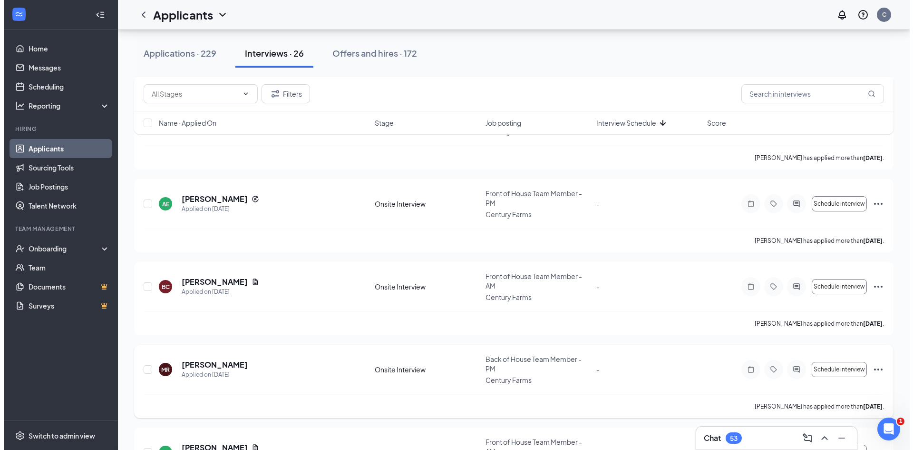
scroll to position [1427, 0]
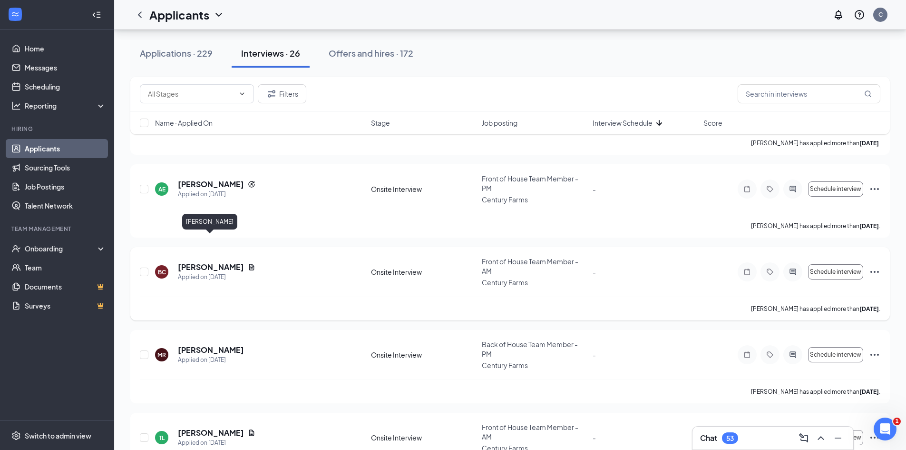
click at [212, 262] on h5 "[PERSON_NAME]" at bounding box center [211, 267] width 66 height 10
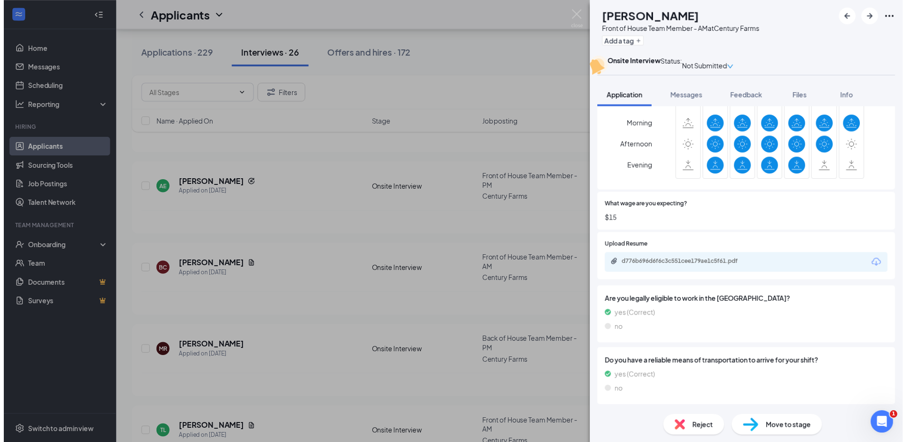
scroll to position [532, 0]
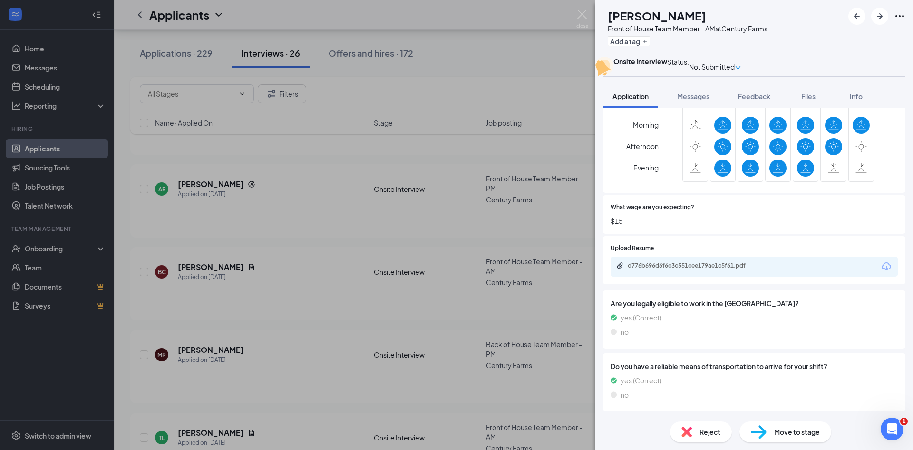
click at [521, 74] on div "BC [PERSON_NAME] Front of House Team Member - AM at Century Farms Add a tag Ons…" at bounding box center [456, 225] width 913 height 450
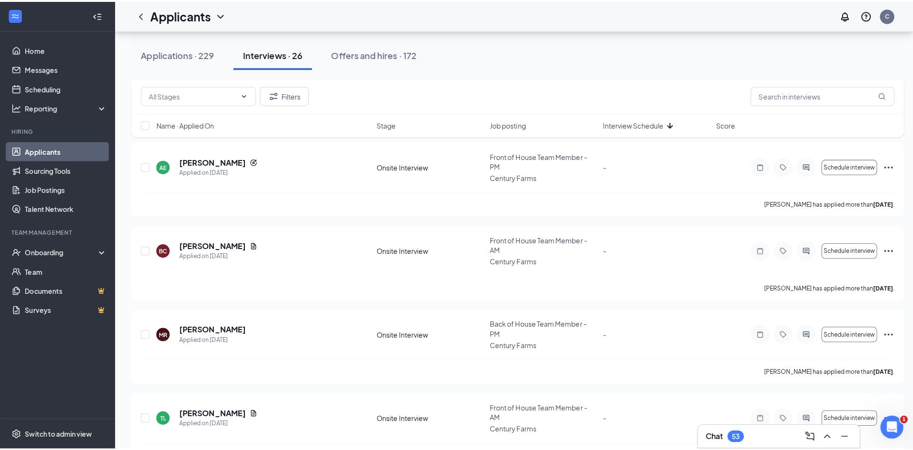
scroll to position [1475, 0]
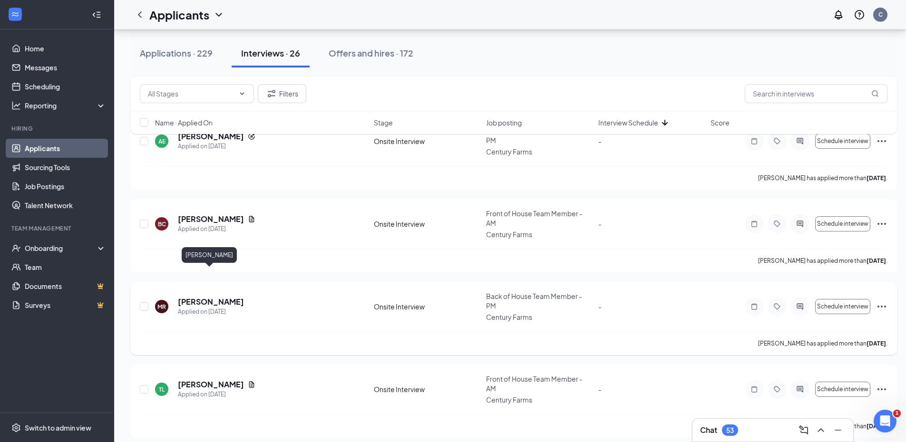
click at [204, 297] on h5 "[PERSON_NAME]" at bounding box center [211, 302] width 66 height 10
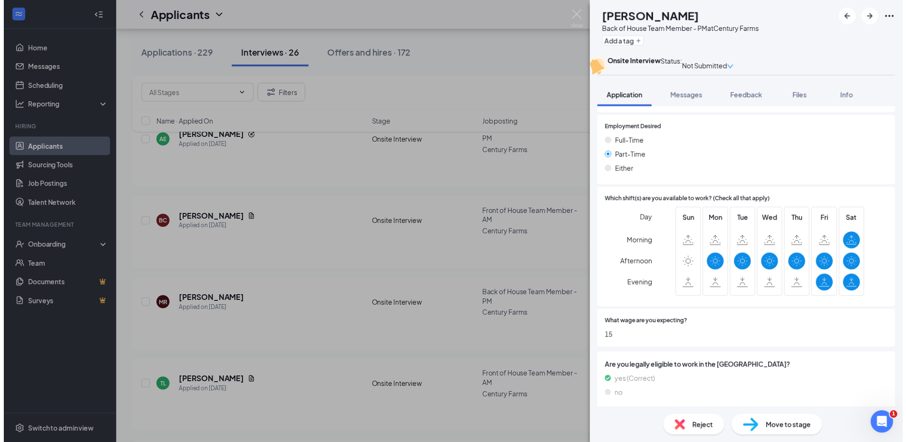
scroll to position [460, 0]
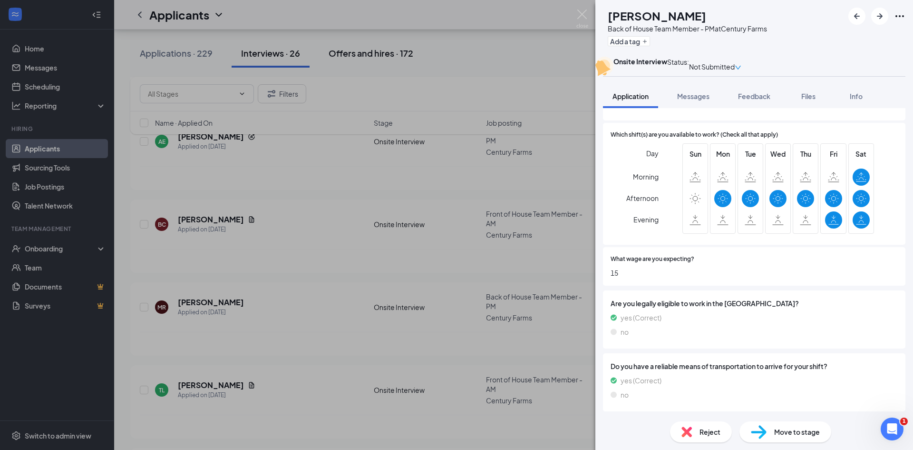
drag, startPoint x: 445, startPoint y: 58, endPoint x: 417, endPoint y: 50, distance: 29.2
click at [445, 59] on div "[PERSON_NAME] Back of House Team Member - PM at [GEOGRAPHIC_DATA] Add a tag Ons…" at bounding box center [456, 225] width 913 height 450
